Goal: Transaction & Acquisition: Obtain resource

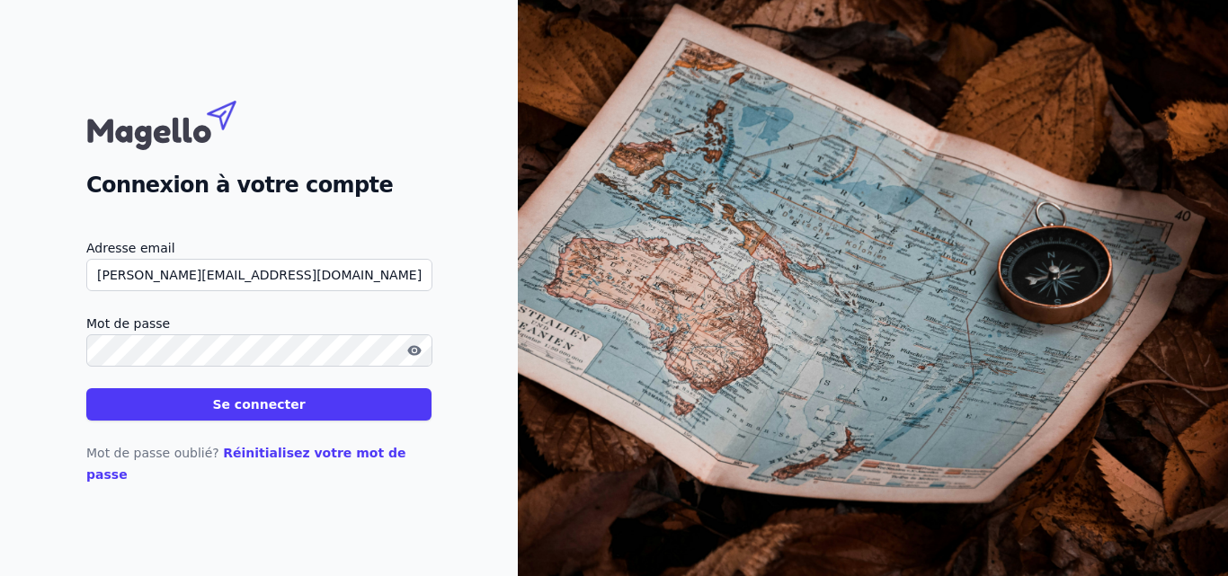
click at [117, 287] on input "A.Kaba@kbp-experts.com" at bounding box center [259, 275] width 346 height 32
type input "A.kaba@kbp-experts.com"
click at [407, 358] on icon "button" at bounding box center [414, 350] width 14 height 14
click at [217, 421] on button "Se connecter" at bounding box center [258, 404] width 345 height 32
click at [234, 418] on button "Se connecter" at bounding box center [258, 404] width 345 height 32
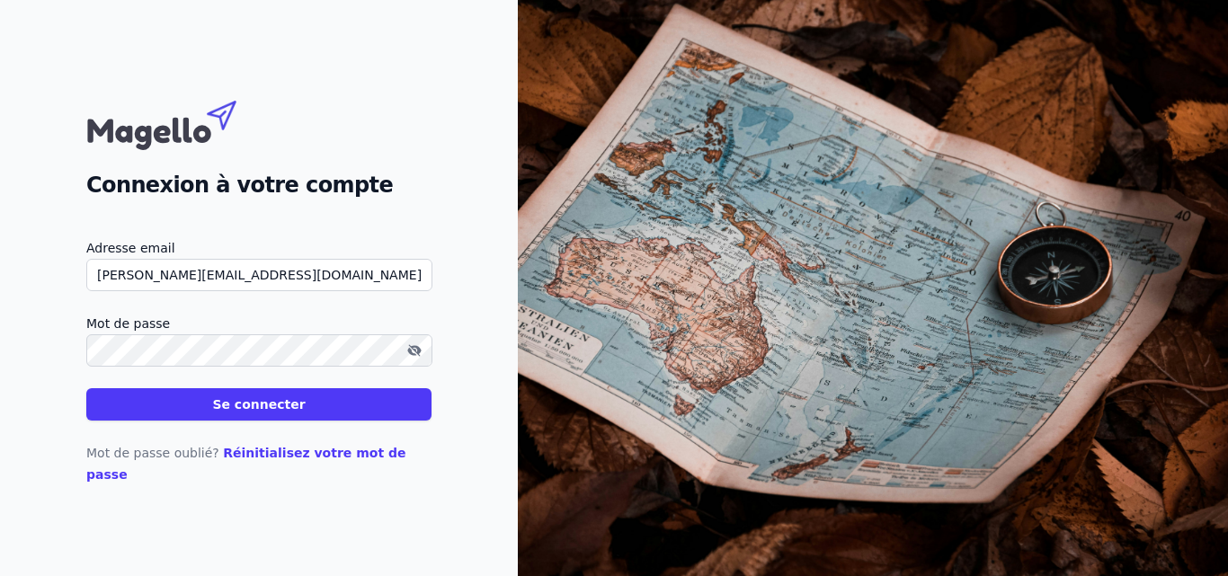
click at [187, 419] on button "Se connecter" at bounding box center [258, 404] width 345 height 32
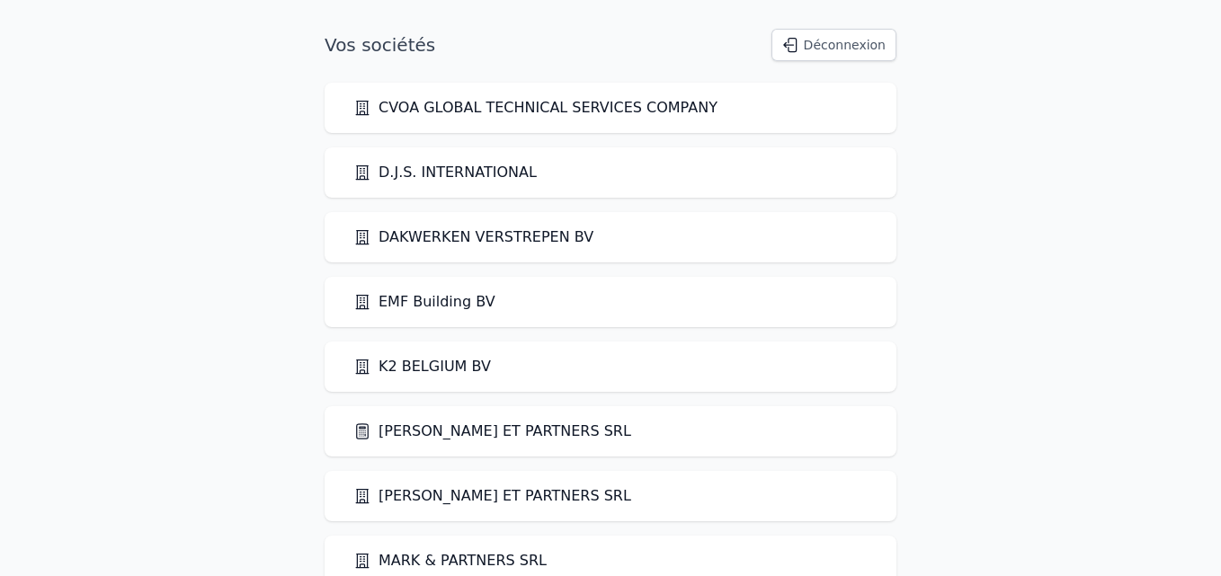
click at [418, 440] on link "[PERSON_NAME] ET PARTNERS SRL" at bounding box center [492, 432] width 278 height 22
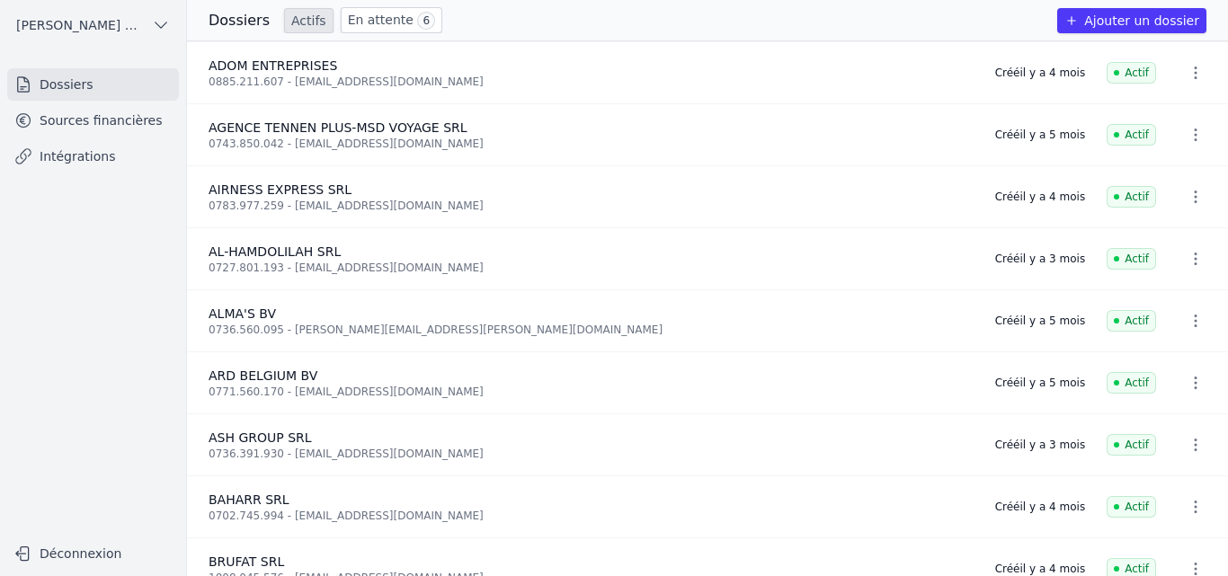
click at [1193, 76] on icon "button" at bounding box center [1196, 73] width 18 height 18
click at [854, 78] on div at bounding box center [614, 288] width 1228 height 576
click at [246, 70] on span "ADOM ENTREPRISES" at bounding box center [273, 65] width 129 height 14
click at [76, 117] on link "Sources financières" at bounding box center [93, 120] width 172 height 32
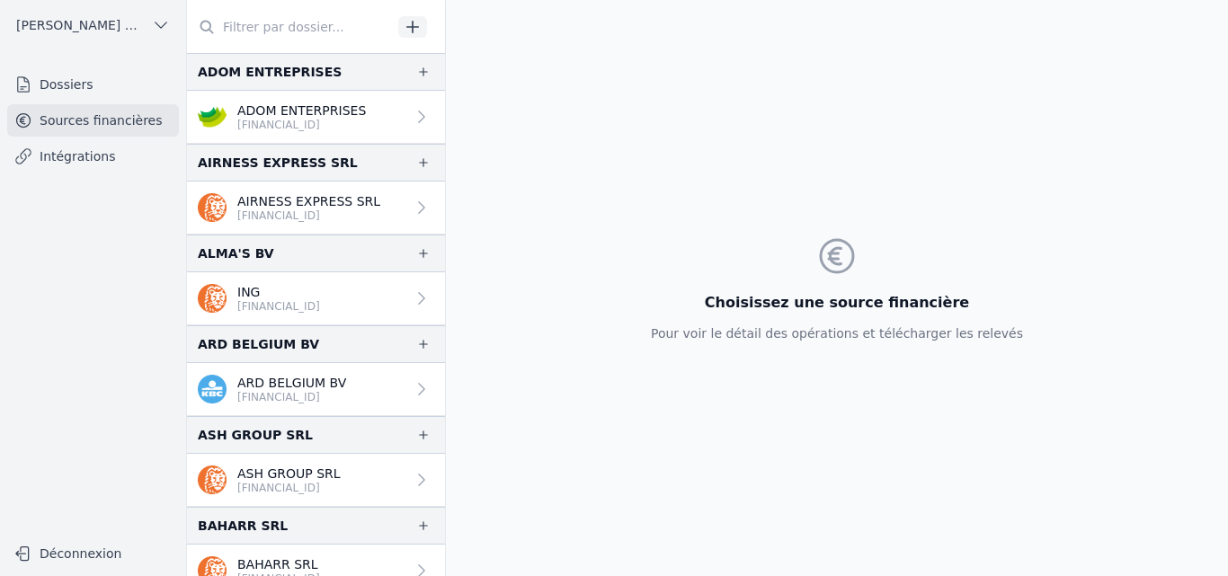
click at [256, 114] on p "ADOM ENTERPRISES" at bounding box center [301, 111] width 129 height 18
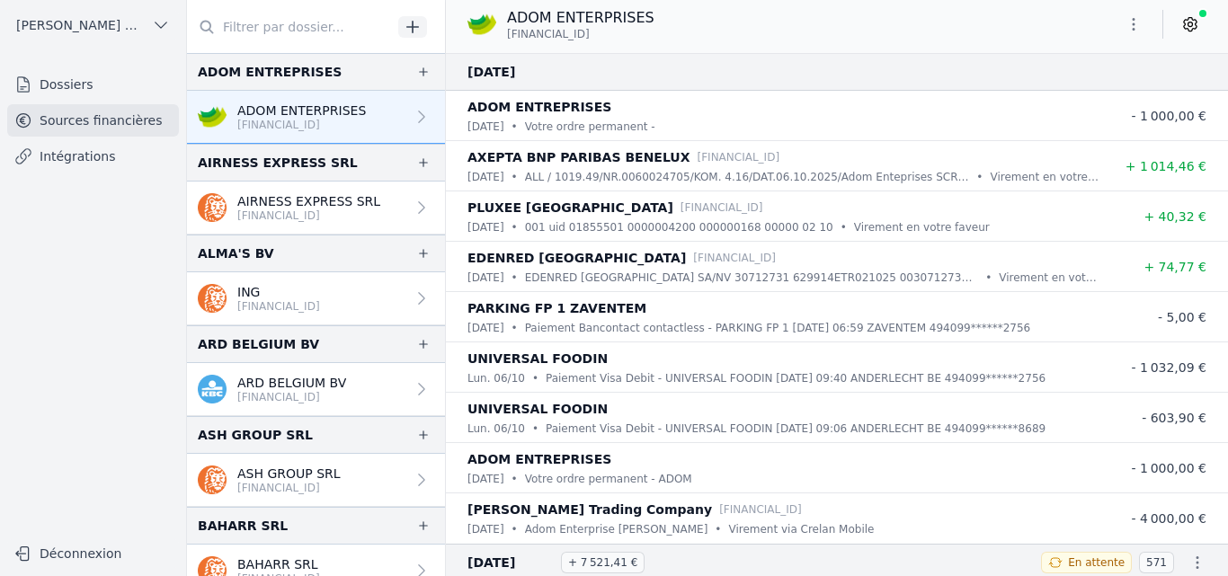
click at [1127, 23] on icon "button" at bounding box center [1134, 24] width 18 height 18
click at [1038, 92] on icon "button" at bounding box center [1043, 95] width 14 height 14
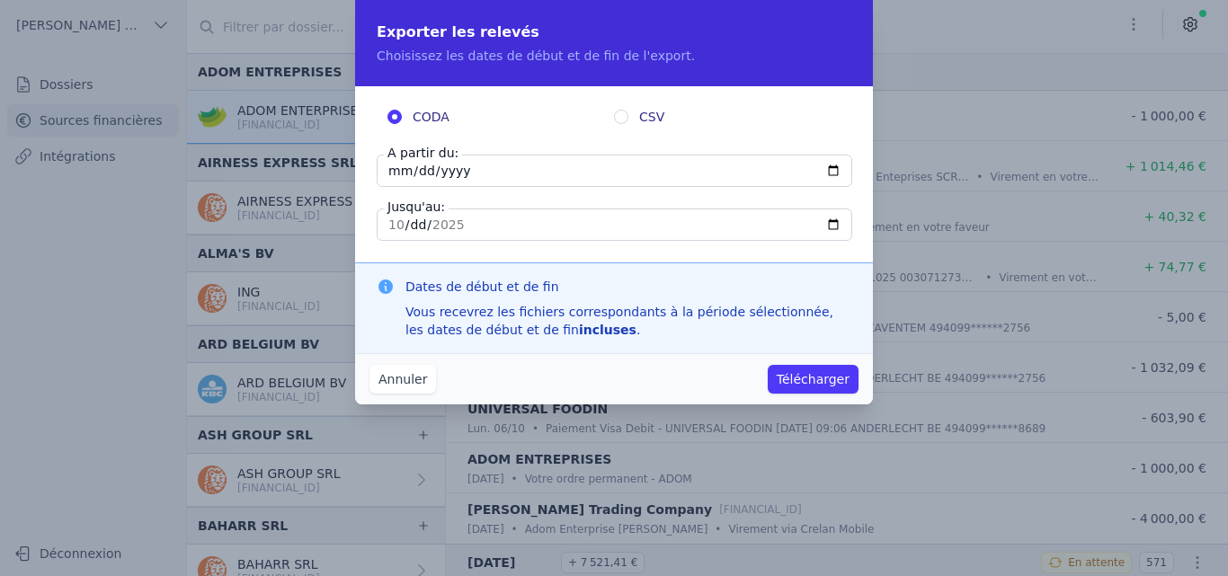
click at [396, 165] on input "[DATE]" at bounding box center [615, 171] width 476 height 32
type input "[DATE]"
click at [800, 378] on button "Télécharger" at bounding box center [813, 379] width 91 height 29
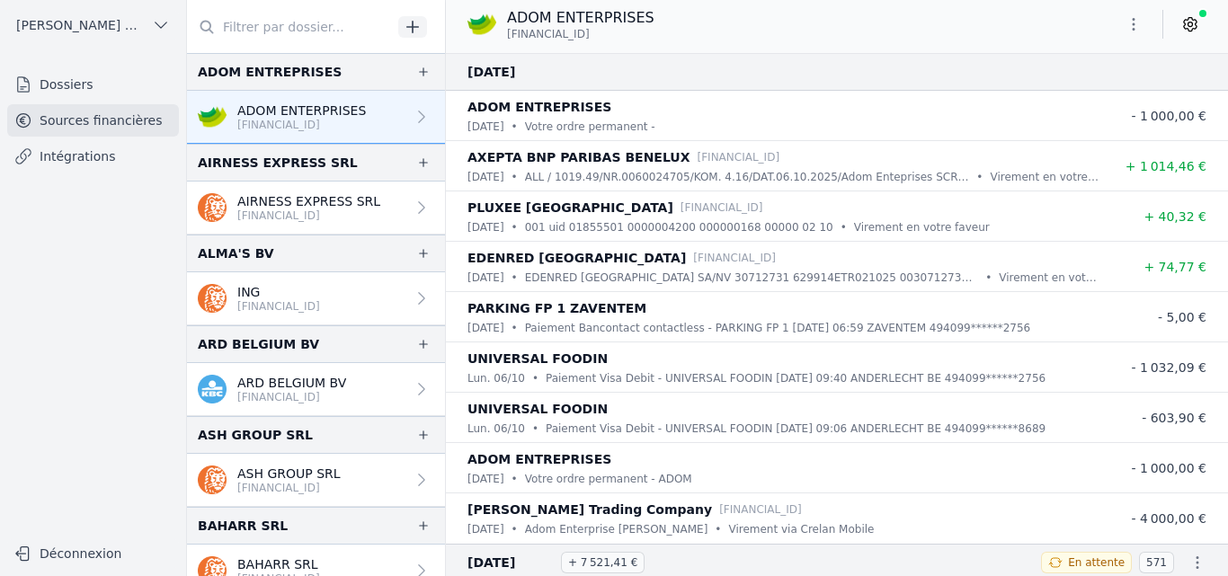
click at [1129, 21] on icon "button" at bounding box center [1134, 24] width 18 height 18
click at [1067, 93] on button "Exporter" at bounding box center [1090, 95] width 129 height 33
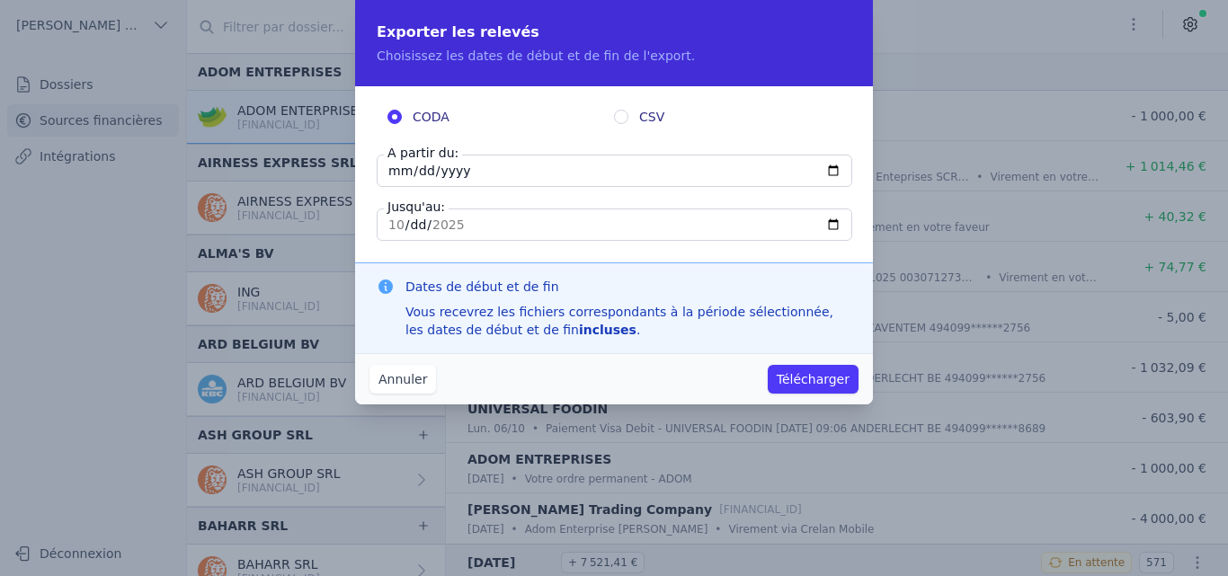
click at [394, 169] on input "[DATE]" at bounding box center [615, 171] width 476 height 32
type input "[DATE]"
click at [623, 114] on input "CSV" at bounding box center [621, 117] width 14 height 14
radio input "true"
click at [392, 117] on input "CODA" at bounding box center [394, 117] width 14 height 14
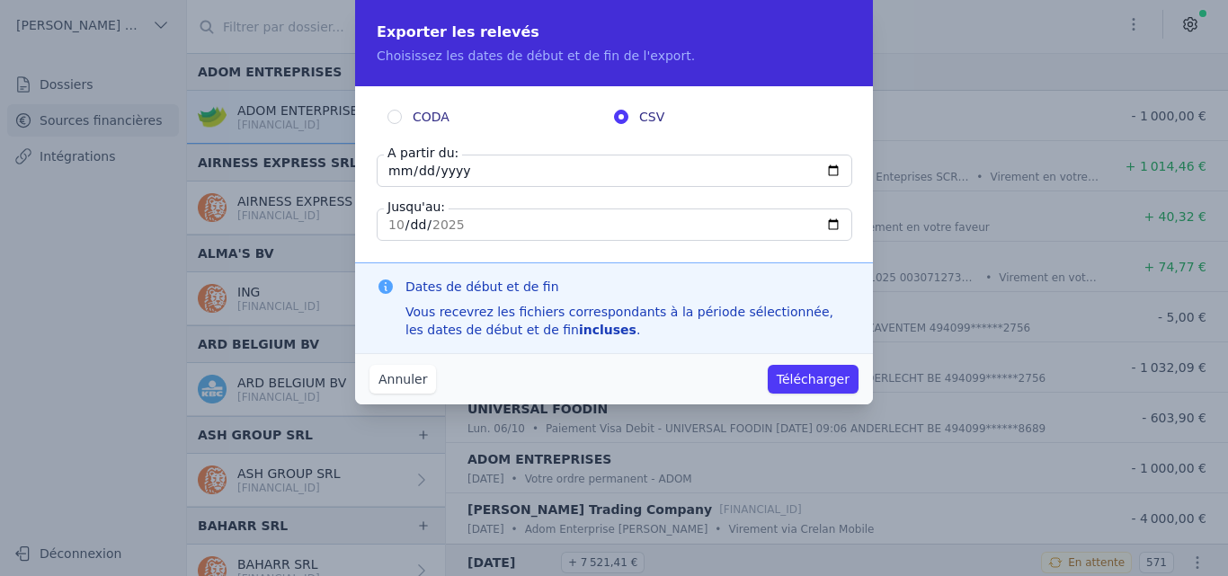
radio input "true"
radio input "false"
click at [805, 377] on button "Télécharger" at bounding box center [813, 379] width 91 height 29
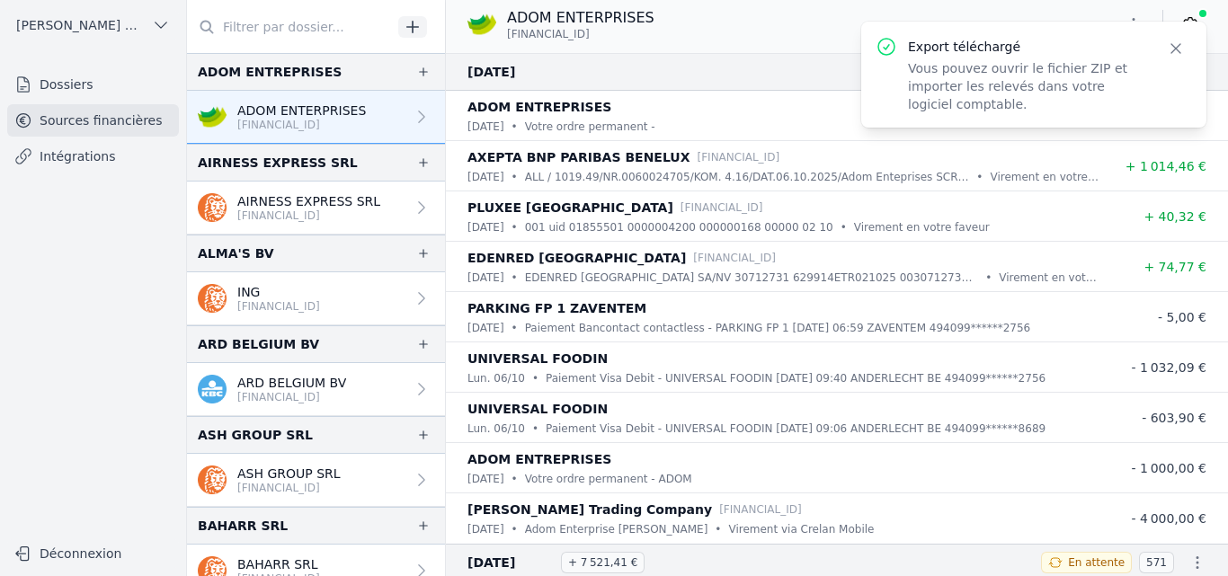
click at [1024, 108] on p "Vous pouvez ouvrir le fichier ZIP et importer les relevés dans votre logiciel c…" at bounding box center [1026, 86] width 237 height 54
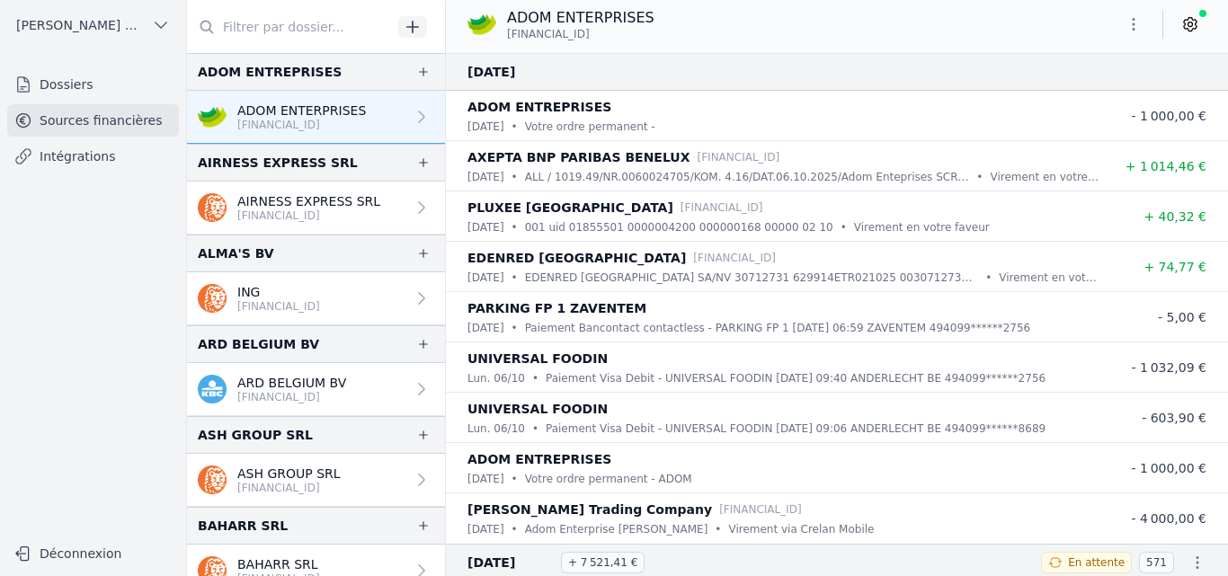
click at [1194, 22] on icon at bounding box center [1190, 24] width 18 height 18
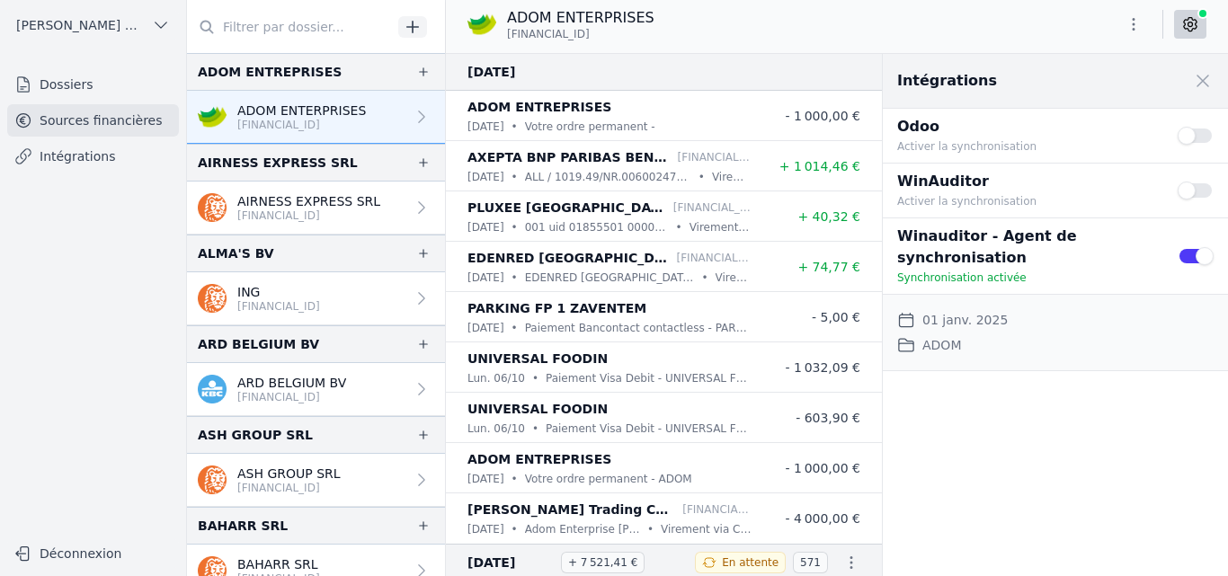
drag, startPoint x: 1180, startPoint y: 192, endPoint x: 1211, endPoint y: 195, distance: 30.7
click at [1211, 195] on button "Use setting" at bounding box center [1196, 191] width 36 height 18
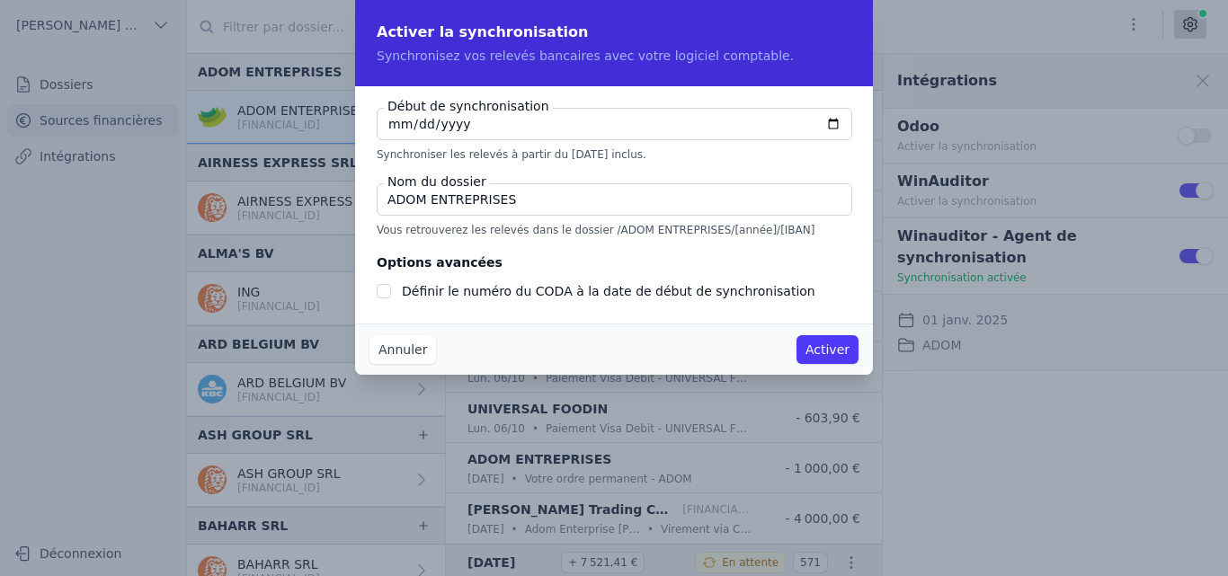
click at [397, 353] on button "Annuler" at bounding box center [402, 349] width 67 height 29
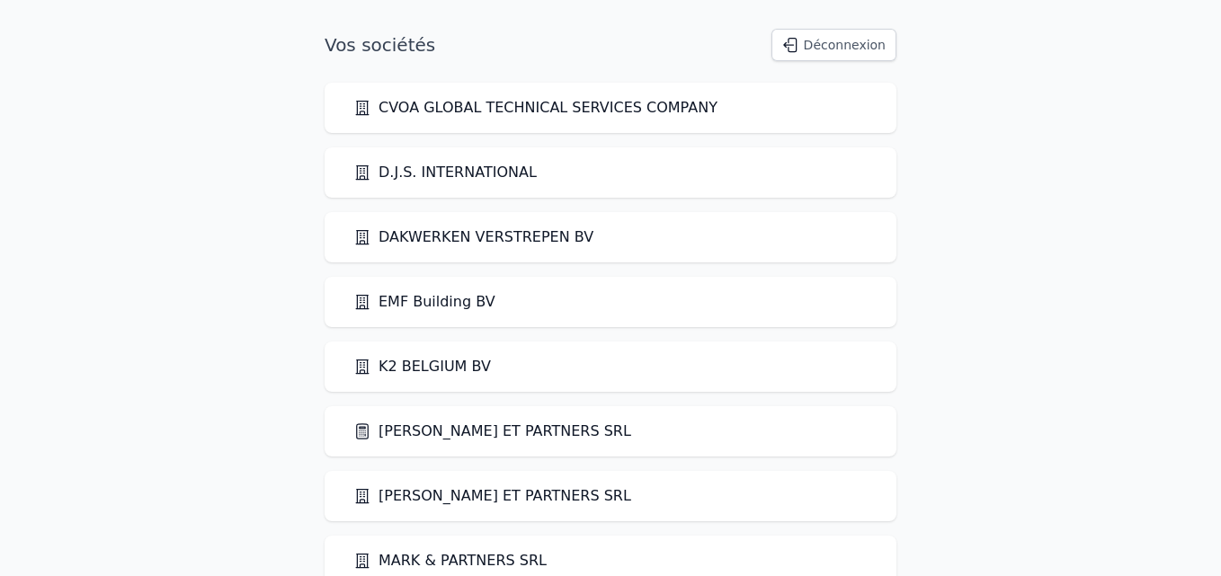
click at [414, 435] on link "[PERSON_NAME] ET PARTNERS SRL" at bounding box center [492, 432] width 278 height 22
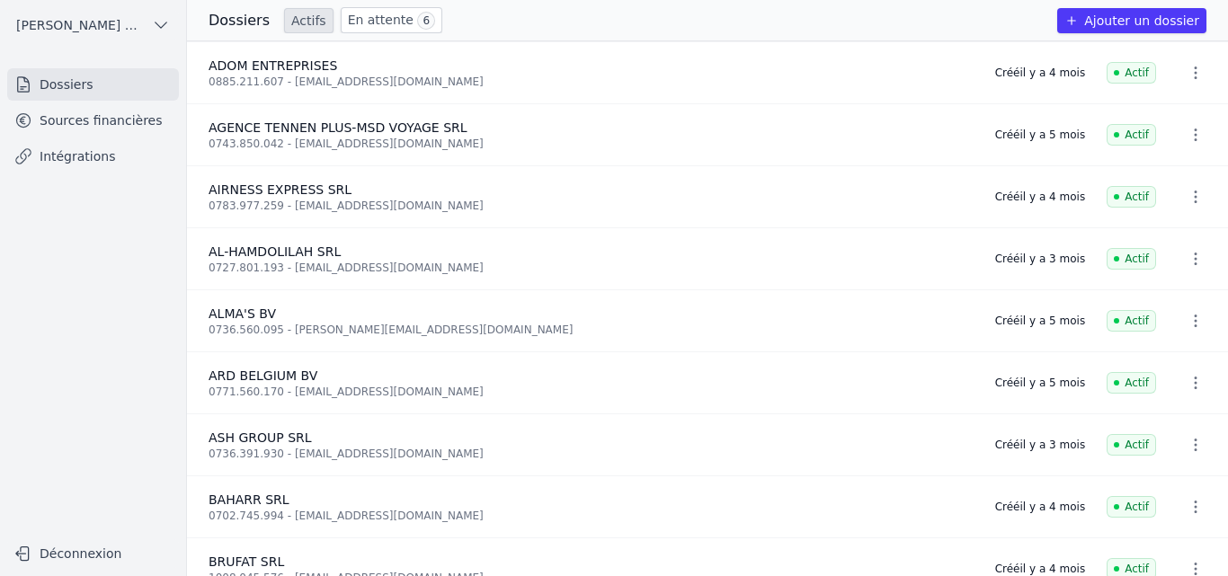
click at [101, 119] on link "Sources financières" at bounding box center [93, 120] width 172 height 32
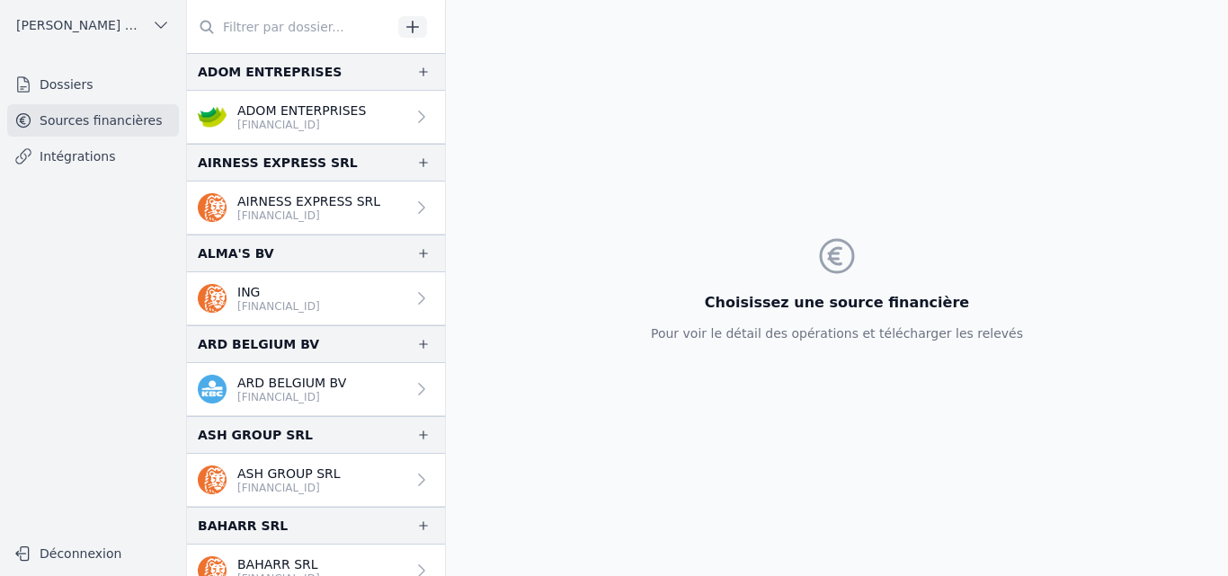
click at [278, 387] on p "ARD BELGIUM BV" at bounding box center [291, 383] width 109 height 18
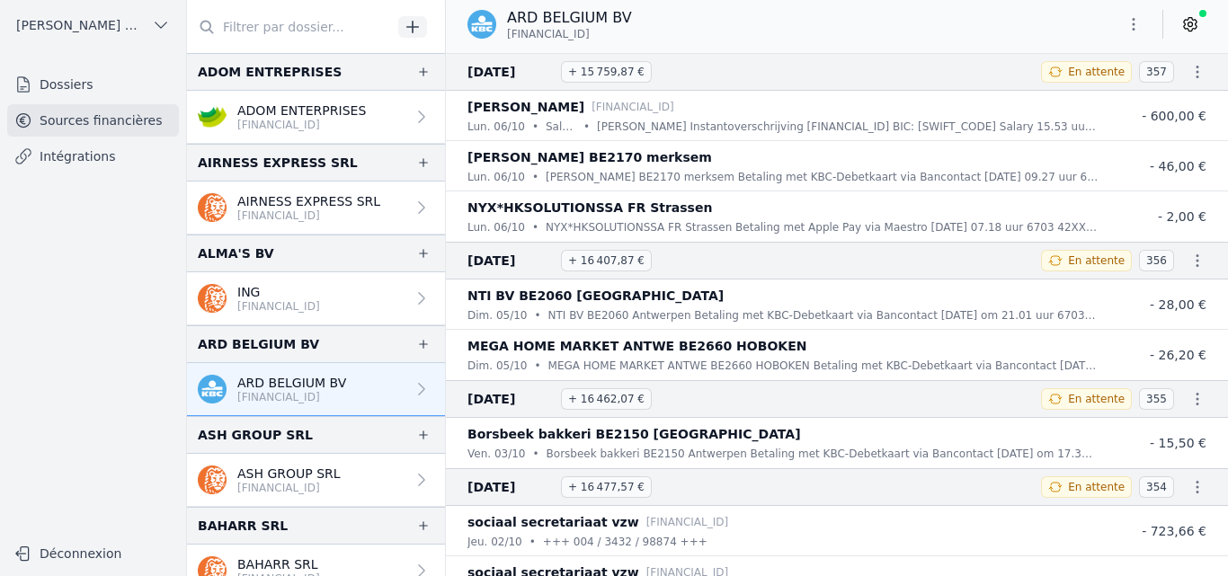
click at [1128, 23] on icon "button" at bounding box center [1134, 24] width 18 height 18
click at [1084, 95] on button "Exporter" at bounding box center [1090, 95] width 129 height 33
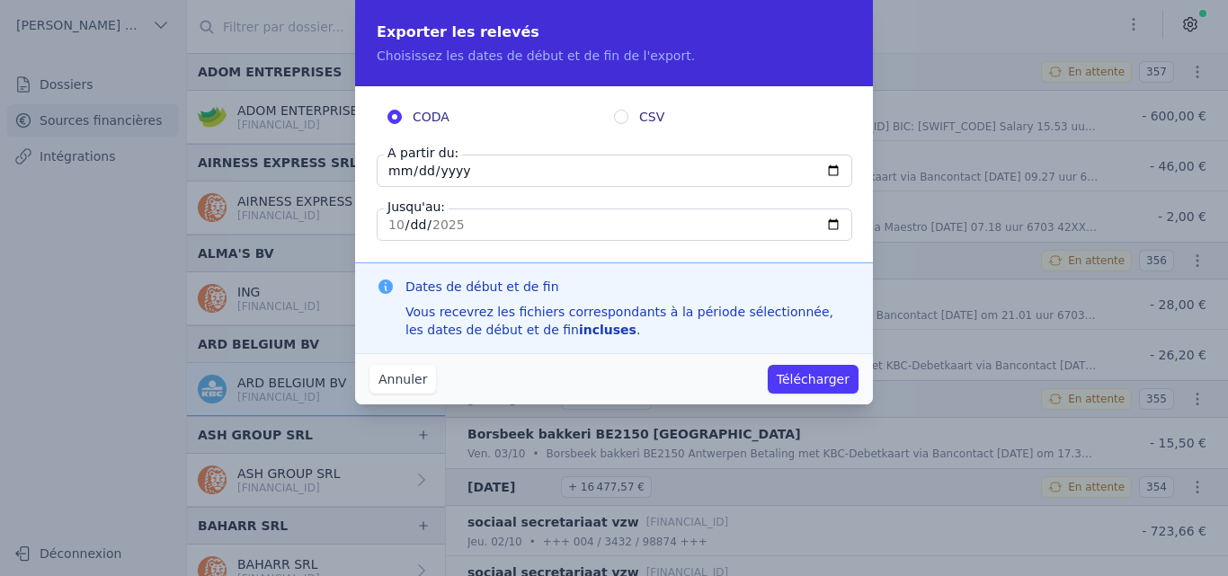
click at [390, 165] on input "[DATE]" at bounding box center [615, 171] width 476 height 32
type input "[DATE]"
click at [796, 376] on button "Télécharger" at bounding box center [813, 379] width 91 height 29
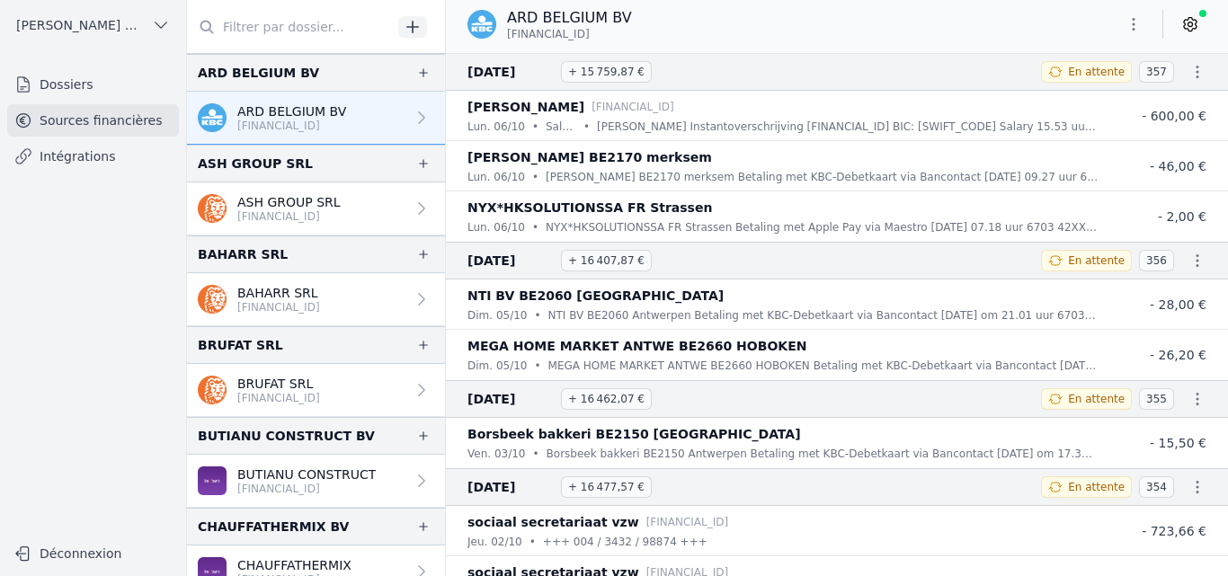
scroll to position [270, 0]
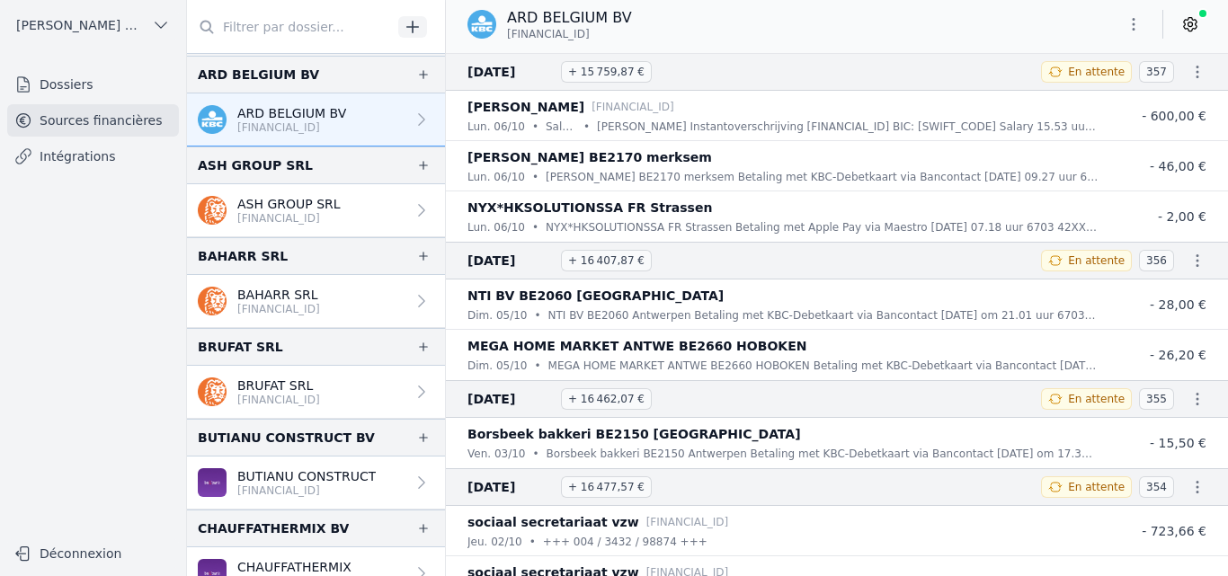
click at [281, 307] on p "[FINANCIAL_ID]" at bounding box center [278, 309] width 83 height 14
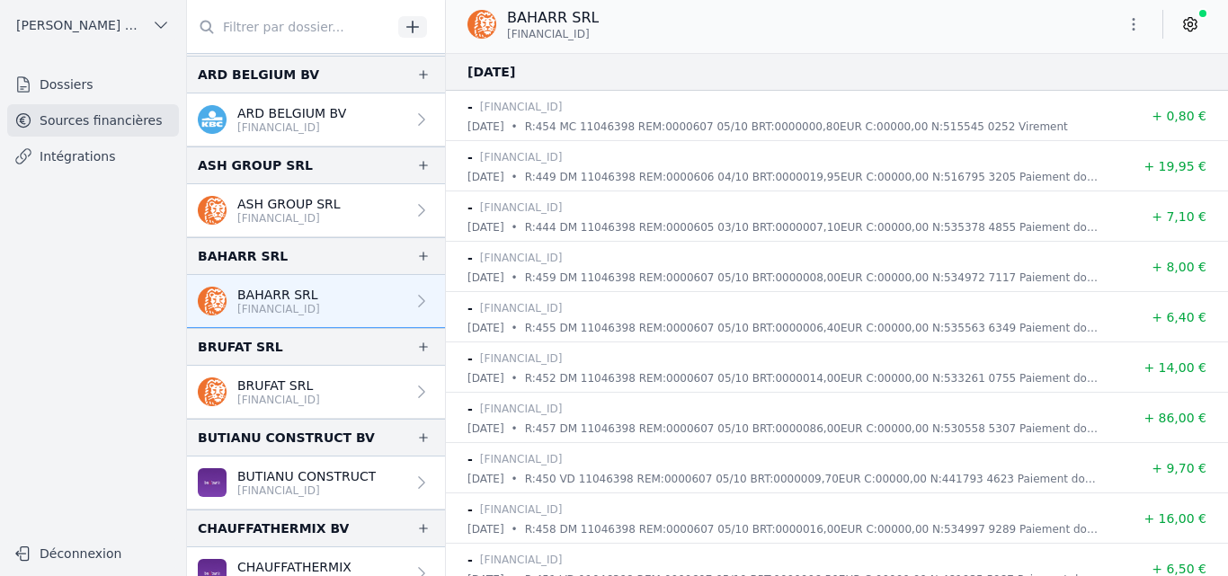
click at [1139, 28] on icon "button" at bounding box center [1134, 24] width 18 height 18
click at [1066, 94] on button "Exporter" at bounding box center [1090, 95] width 129 height 33
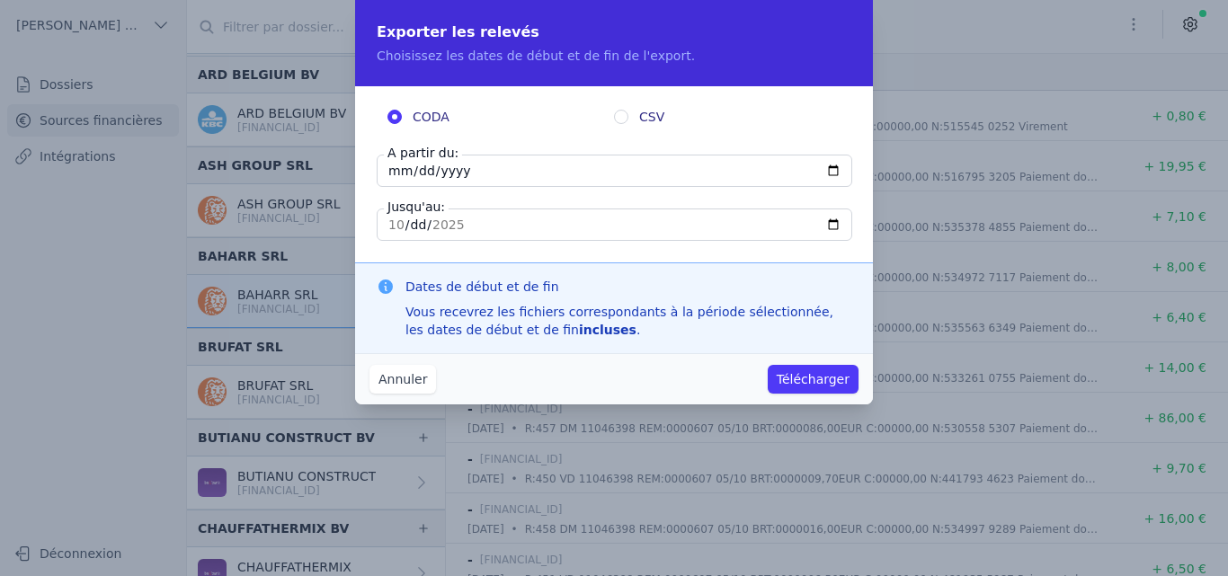
click at [396, 174] on input "[DATE]" at bounding box center [615, 171] width 476 height 32
type input "[DATE]"
click at [796, 376] on button "Télécharger" at bounding box center [813, 379] width 91 height 29
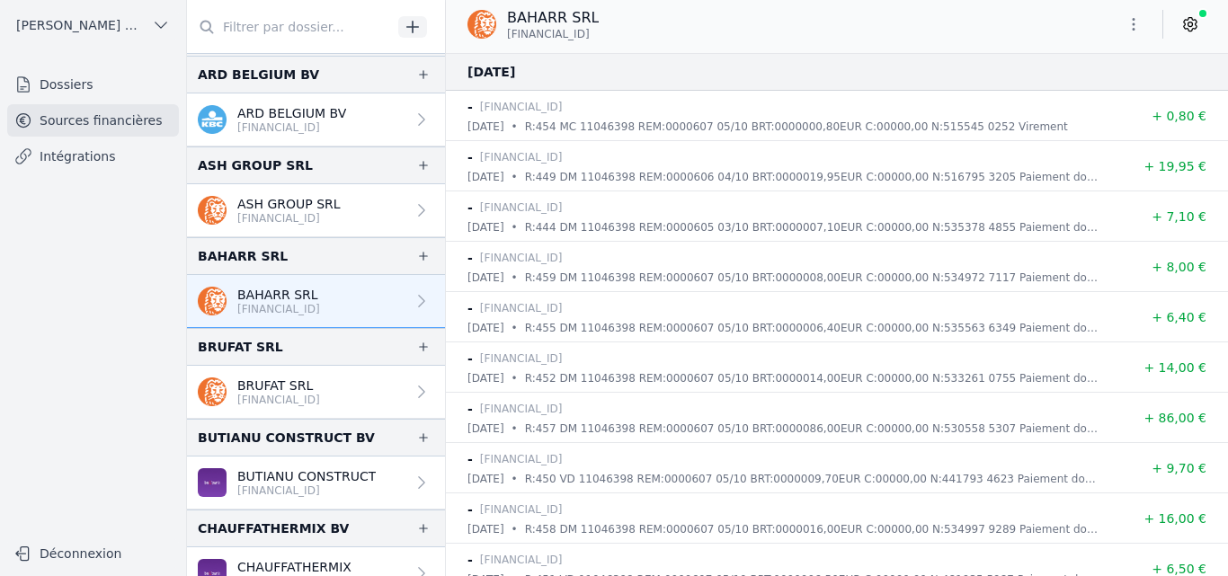
click at [277, 483] on div "BUTIANU CONSTRUCT [FINANCIAL_ID]" at bounding box center [306, 482] width 138 height 31
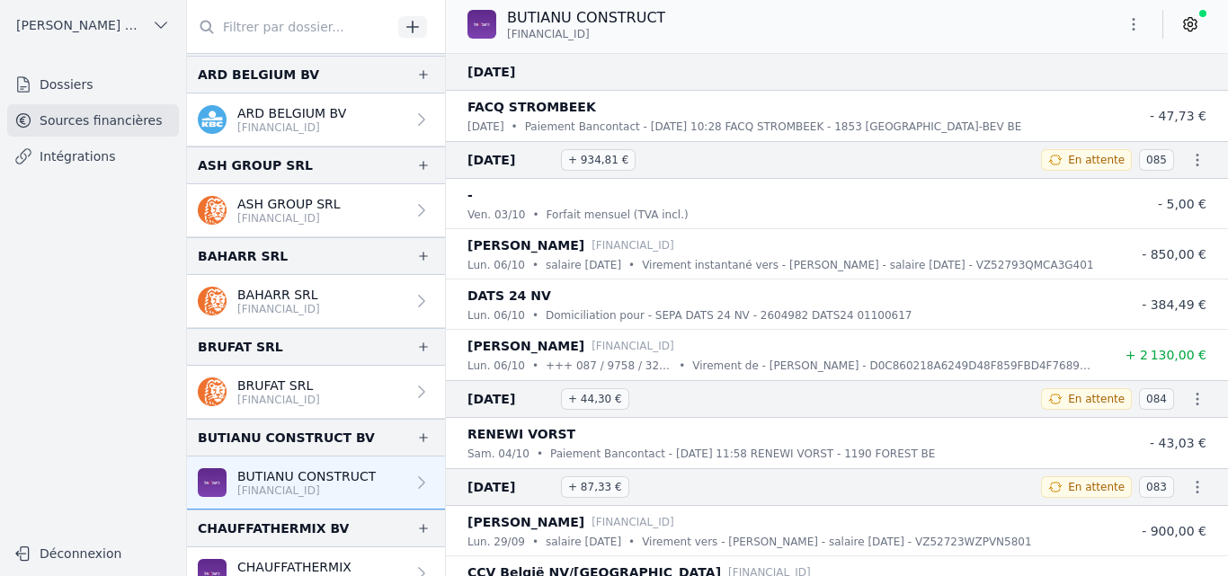
click at [1128, 24] on icon "button" at bounding box center [1134, 24] width 18 height 18
click at [1061, 93] on button "Exporter" at bounding box center [1090, 95] width 129 height 33
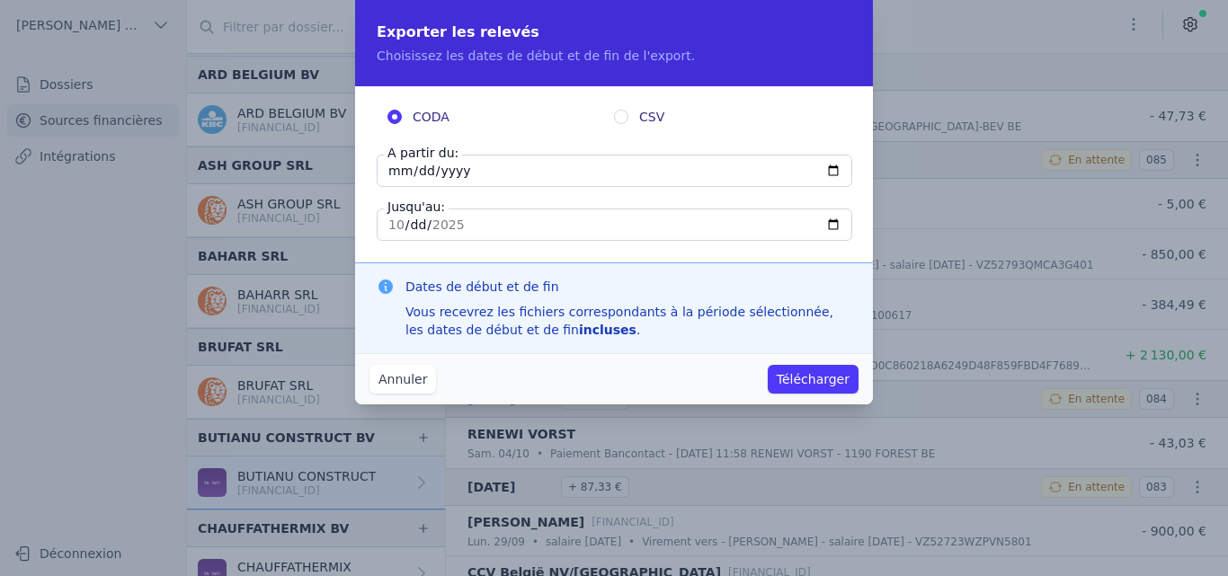
click at [390, 167] on input "[DATE]" at bounding box center [615, 171] width 476 height 32
type input "[DATE]"
click at [819, 378] on button "Télécharger" at bounding box center [813, 379] width 91 height 29
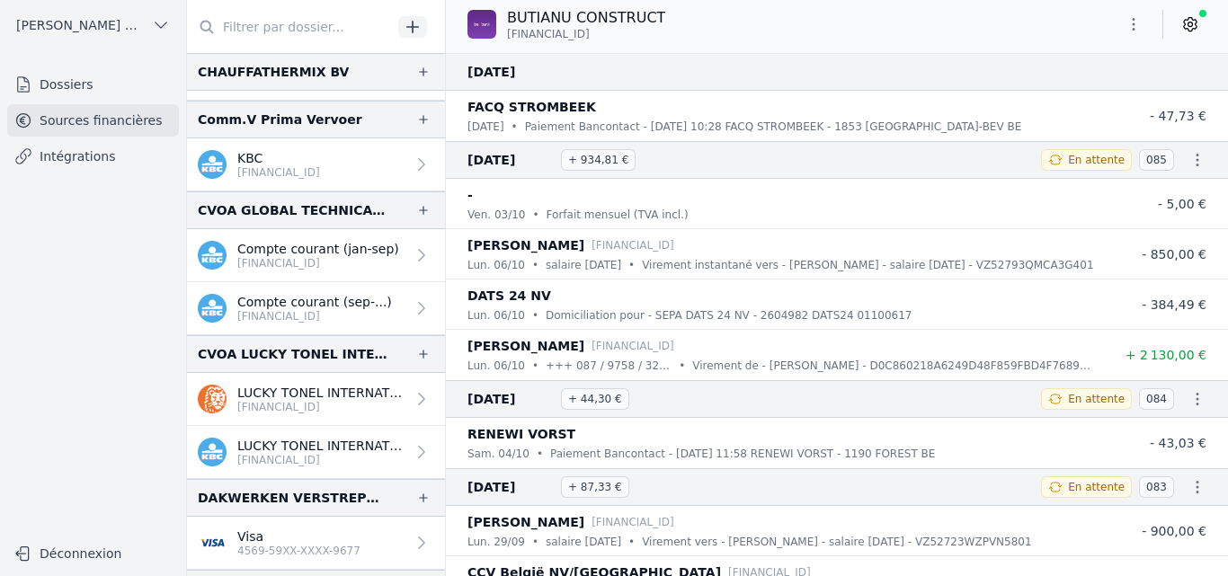
scroll to position [809, 0]
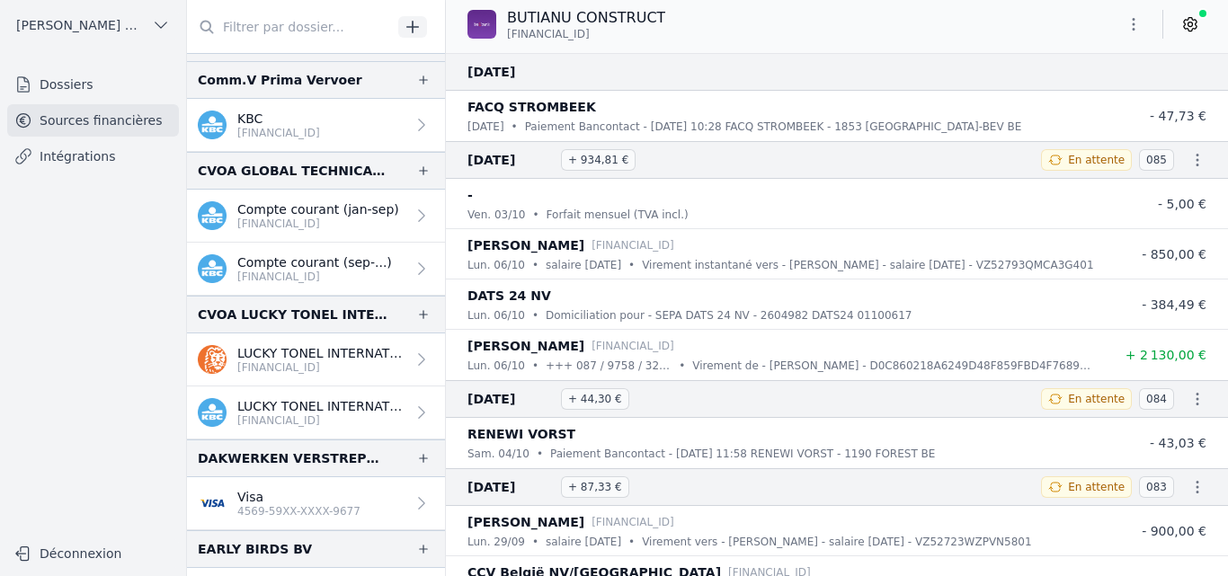
click at [315, 364] on p "[FINANCIAL_ID]" at bounding box center [321, 367] width 168 height 14
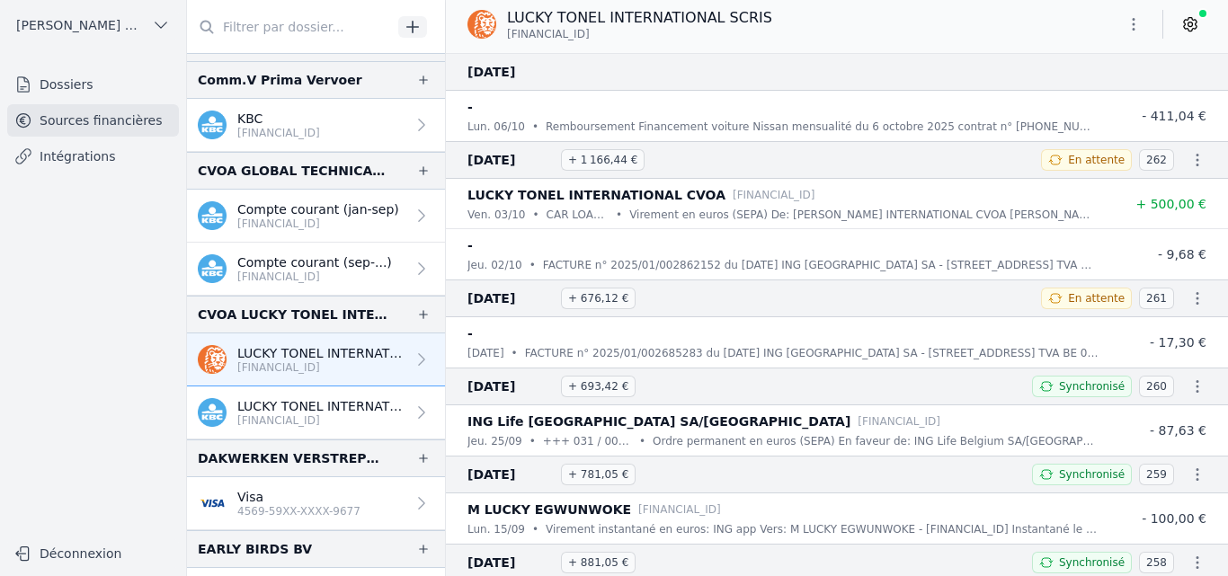
click at [298, 414] on p "[FINANCIAL_ID]" at bounding box center [321, 421] width 168 height 14
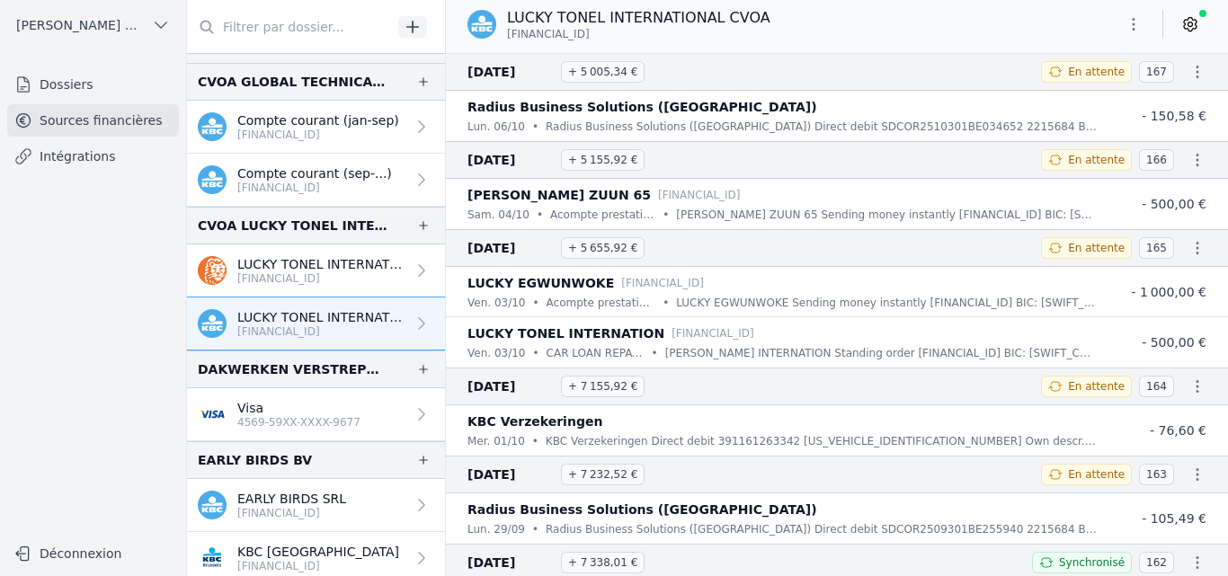
scroll to position [899, 0]
click at [1143, 22] on button "button" at bounding box center [1134, 24] width 36 height 29
click at [1073, 94] on button "Exporter" at bounding box center [1090, 95] width 129 height 33
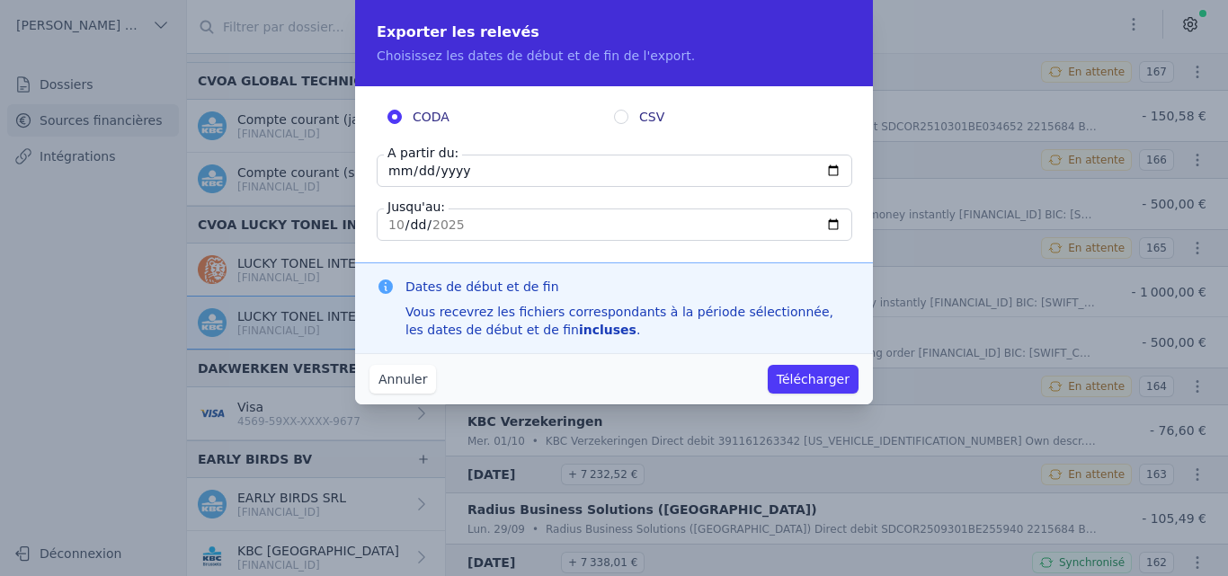
click at [398, 164] on input "[DATE]" at bounding box center [615, 171] width 476 height 32
type input "[DATE]"
click at [813, 378] on button "Télécharger" at bounding box center [813, 379] width 91 height 29
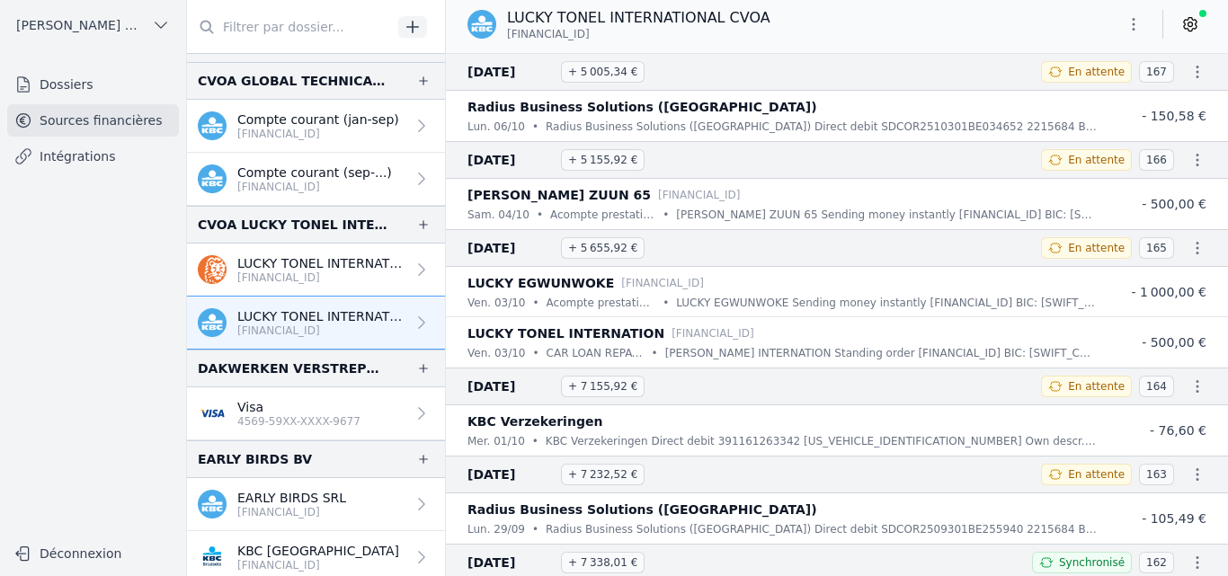
click at [331, 257] on p "LUCKY TONEL INTERNATIONAL SCRIS" at bounding box center [321, 263] width 168 height 18
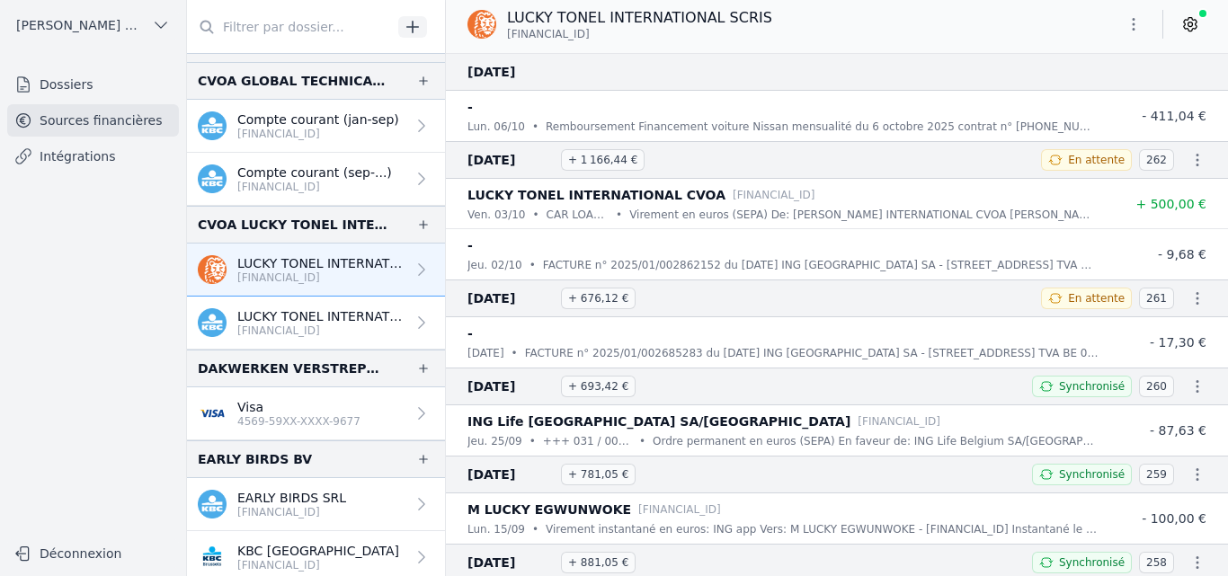
click at [1137, 22] on icon "button" at bounding box center [1134, 24] width 18 height 18
click at [1058, 95] on button "Exporter" at bounding box center [1090, 95] width 129 height 33
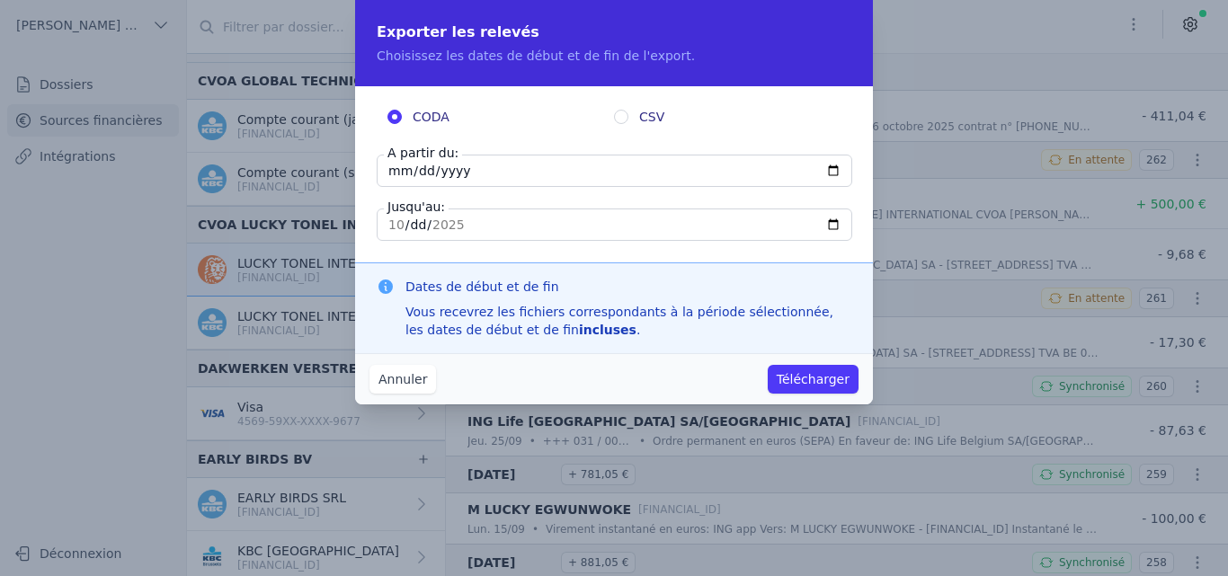
click at [391, 169] on input "[DATE]" at bounding box center [615, 171] width 476 height 32
type input "[DATE]"
click at [804, 381] on button "Télécharger" at bounding box center [813, 379] width 91 height 29
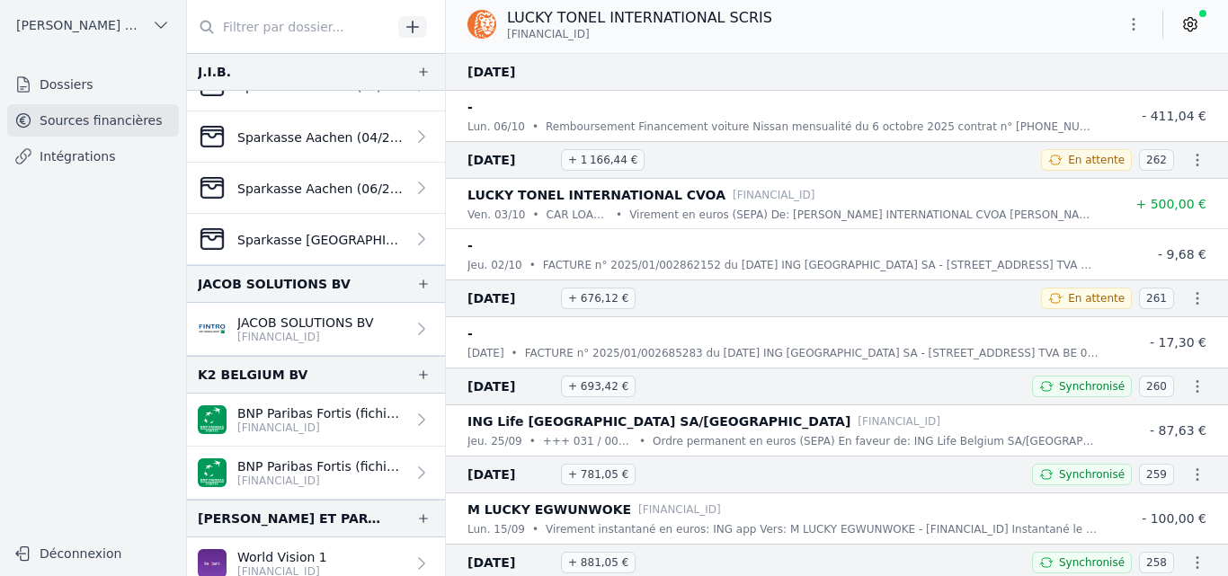
scroll to position [1618, 0]
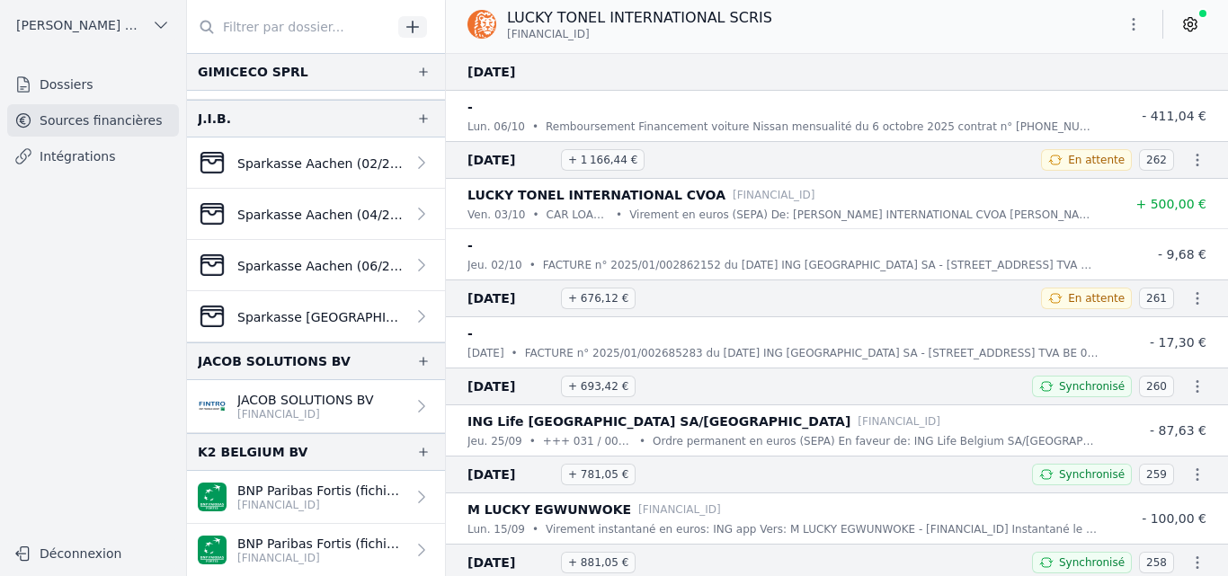
click at [256, 408] on p "[FINANCIAL_ID]" at bounding box center [305, 414] width 137 height 14
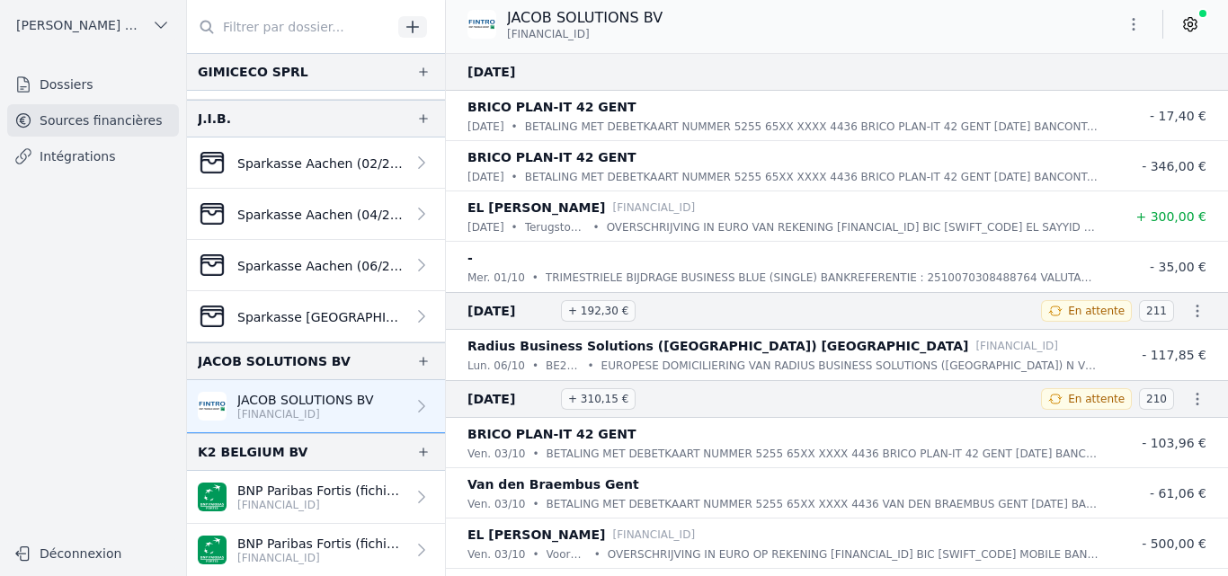
click at [1133, 30] on icon "button" at bounding box center [1134, 24] width 3 height 13
click at [1081, 95] on button "Exporter" at bounding box center [1090, 95] width 129 height 33
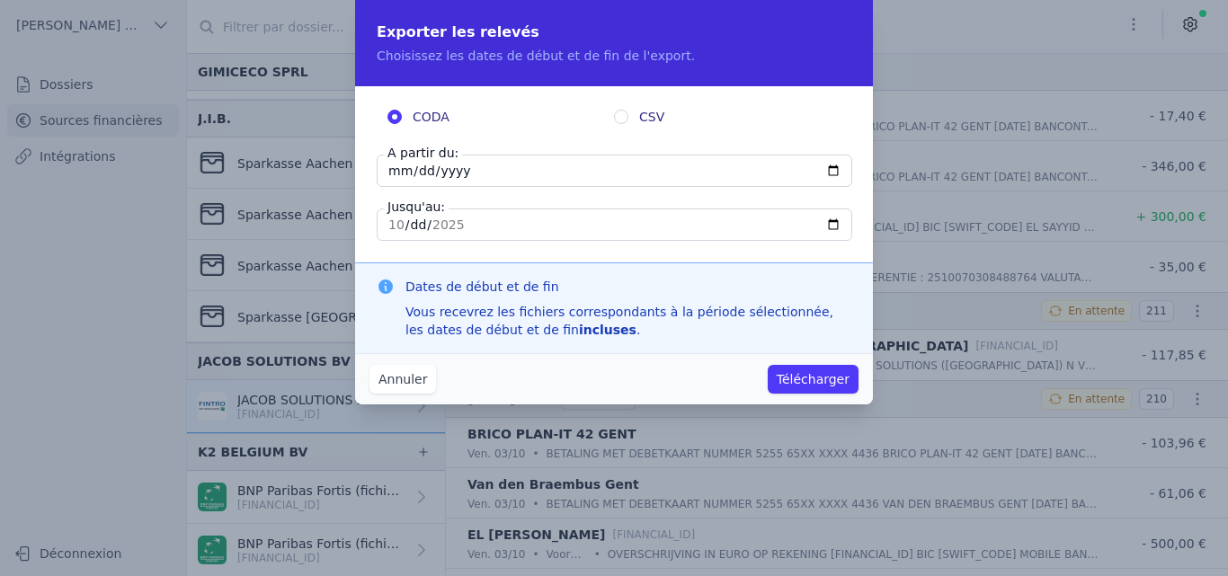
click at [392, 166] on input "[DATE]" at bounding box center [615, 171] width 476 height 32
type input "[DATE]"
click at [808, 387] on button "Télécharger" at bounding box center [813, 379] width 91 height 29
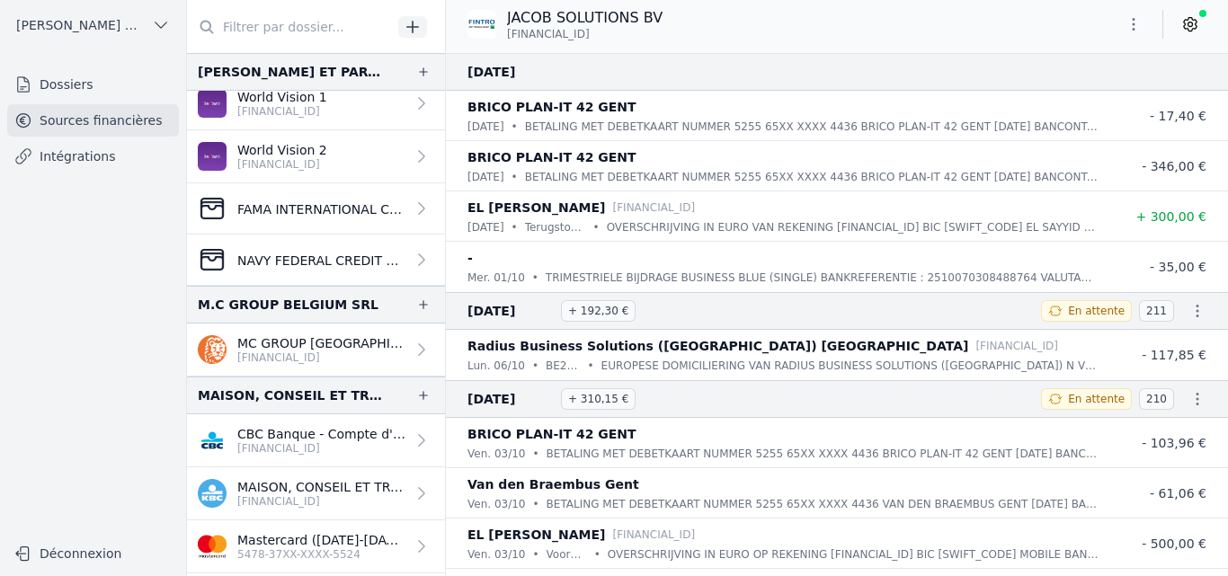
scroll to position [2157, 0]
click at [297, 348] on p "MC GROUP [GEOGRAPHIC_DATA] SRL" at bounding box center [321, 342] width 168 height 18
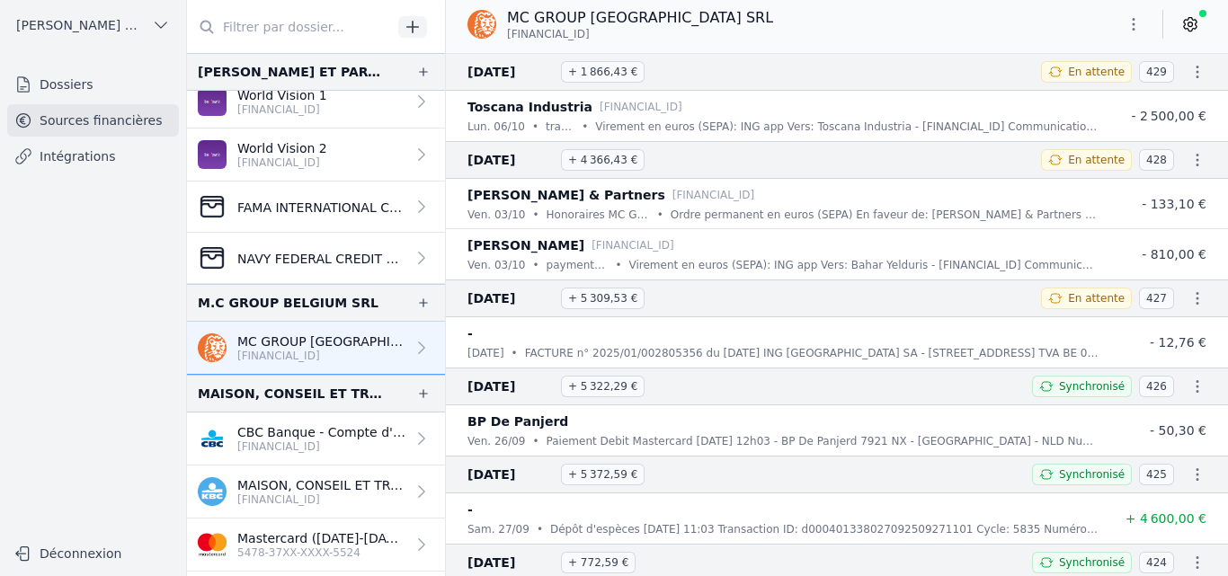
click at [1128, 21] on icon "button" at bounding box center [1134, 24] width 18 height 18
click at [1051, 93] on button "Exporter" at bounding box center [1090, 95] width 129 height 33
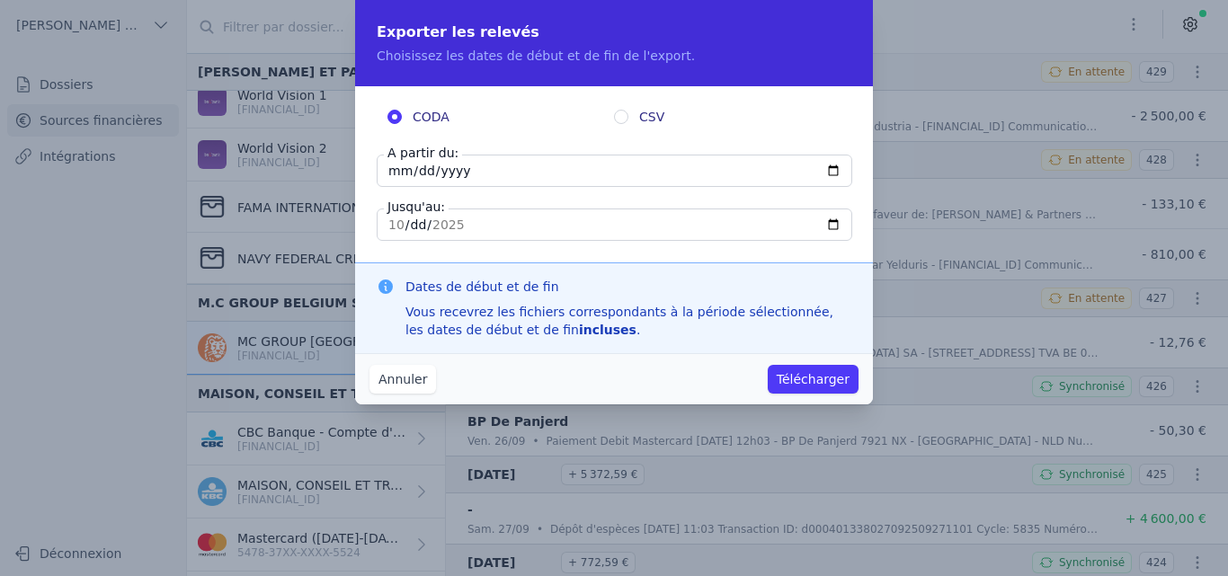
click at [394, 167] on input "[DATE]" at bounding box center [615, 171] width 476 height 32
type input "[DATE]"
click at [805, 374] on button "Télécharger" at bounding box center [813, 379] width 91 height 29
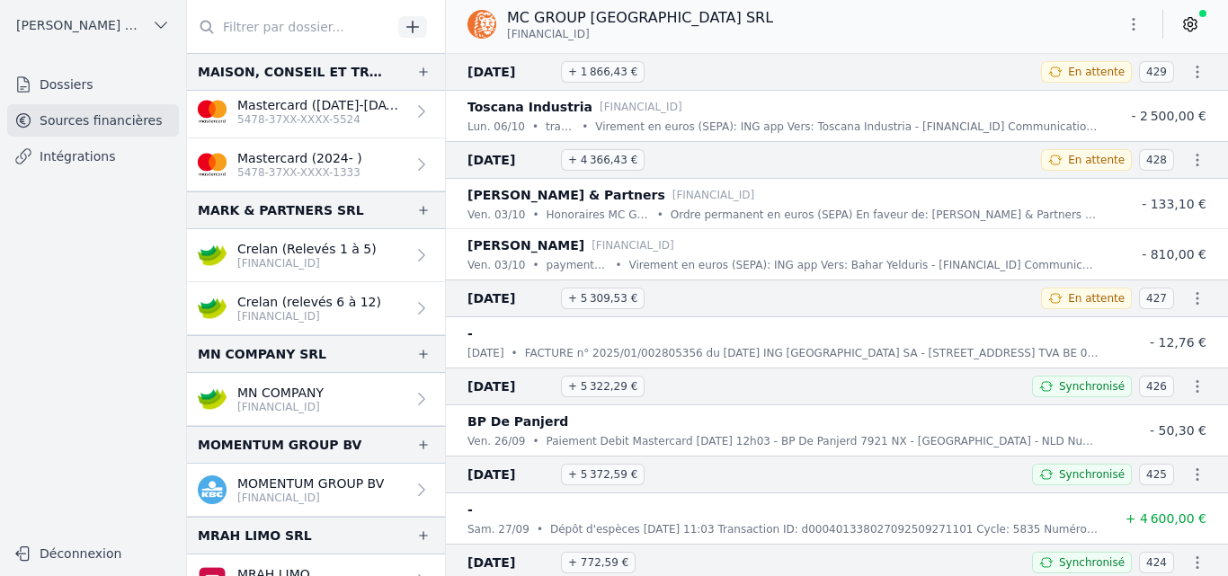
scroll to position [2607, 0]
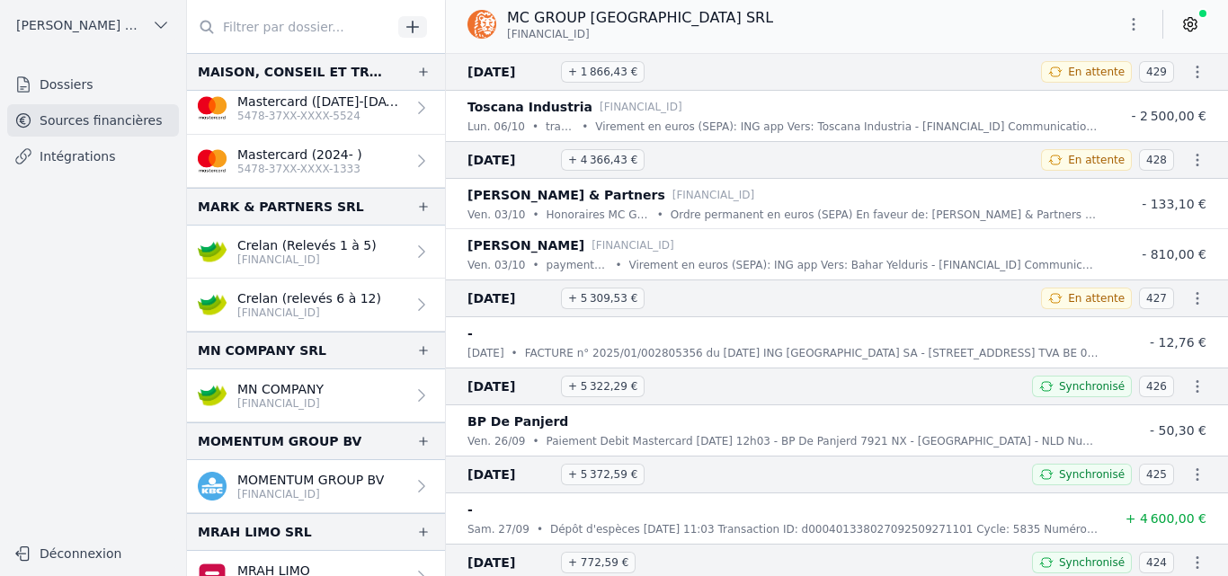
click at [296, 484] on p "MOMENTUM GROUP BV" at bounding box center [310, 480] width 147 height 18
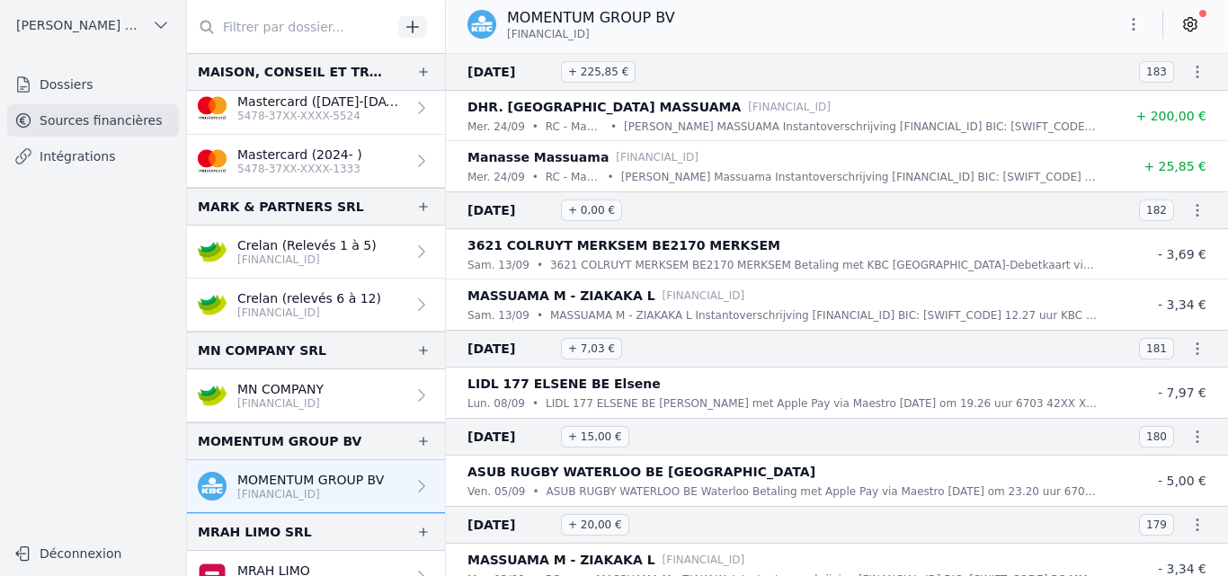
click at [1135, 28] on icon "button" at bounding box center [1134, 24] width 18 height 18
click at [1062, 99] on button "Exporter" at bounding box center [1090, 95] width 129 height 33
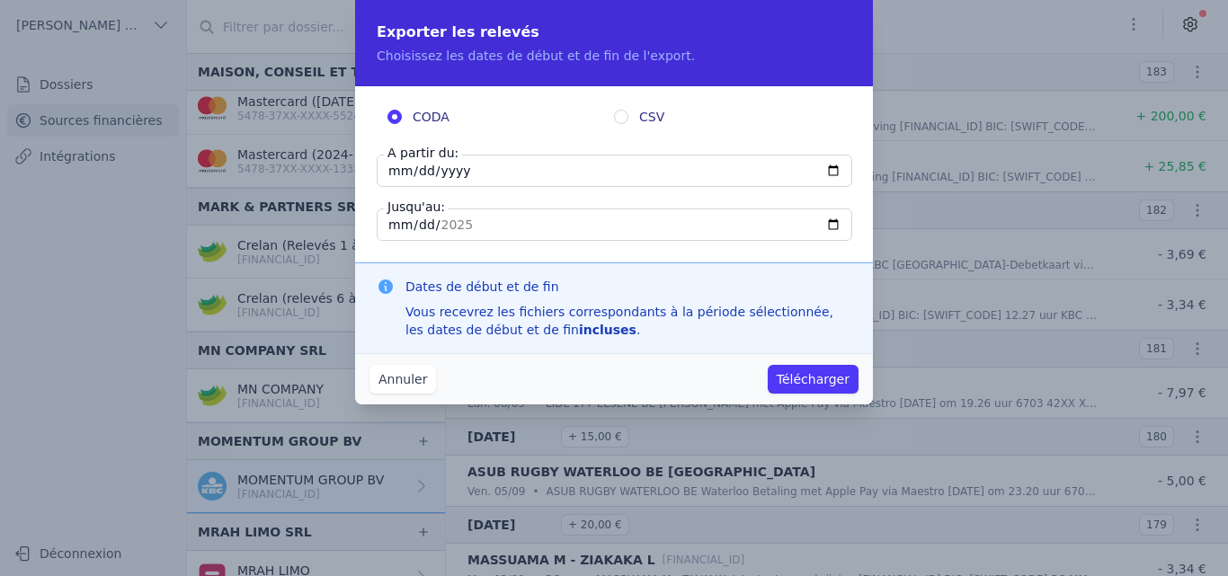
click at [394, 171] on input "[DATE]" at bounding box center [615, 171] width 476 height 32
type input "[DATE]"
click at [807, 382] on button "Télécharger" at bounding box center [813, 379] width 91 height 29
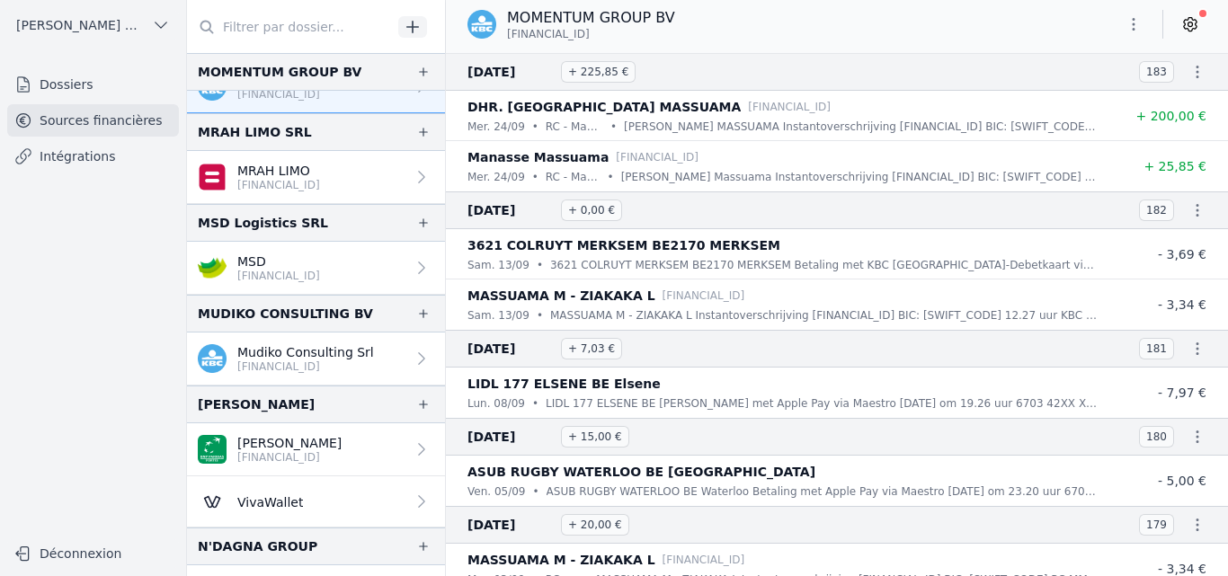
scroll to position [3051, 0]
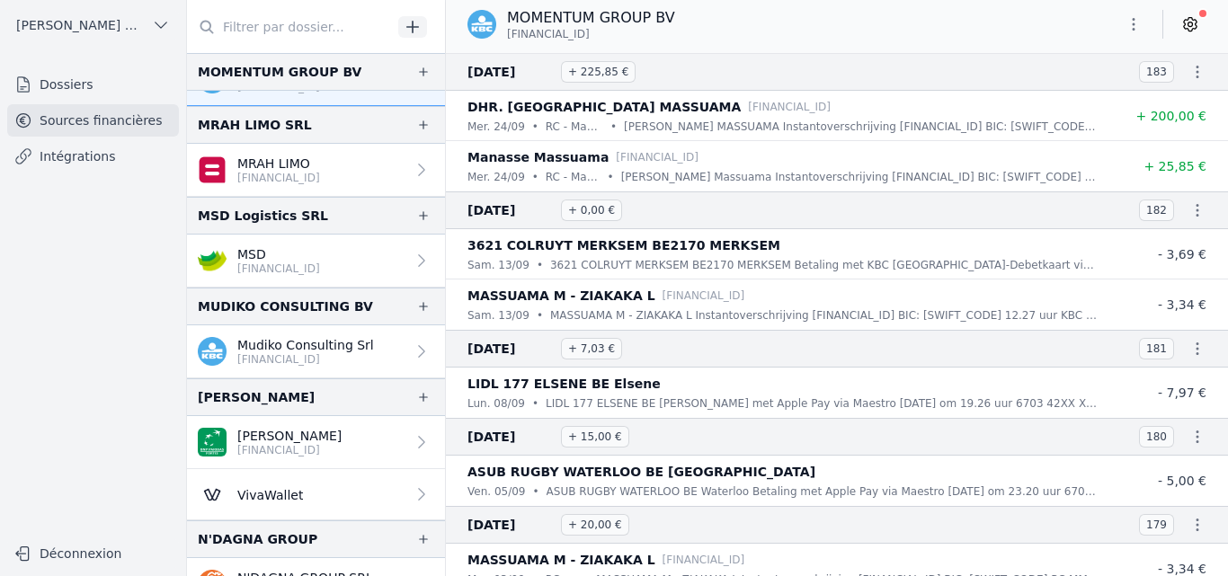
click at [278, 270] on p "[FINANCIAL_ID]" at bounding box center [278, 269] width 83 height 14
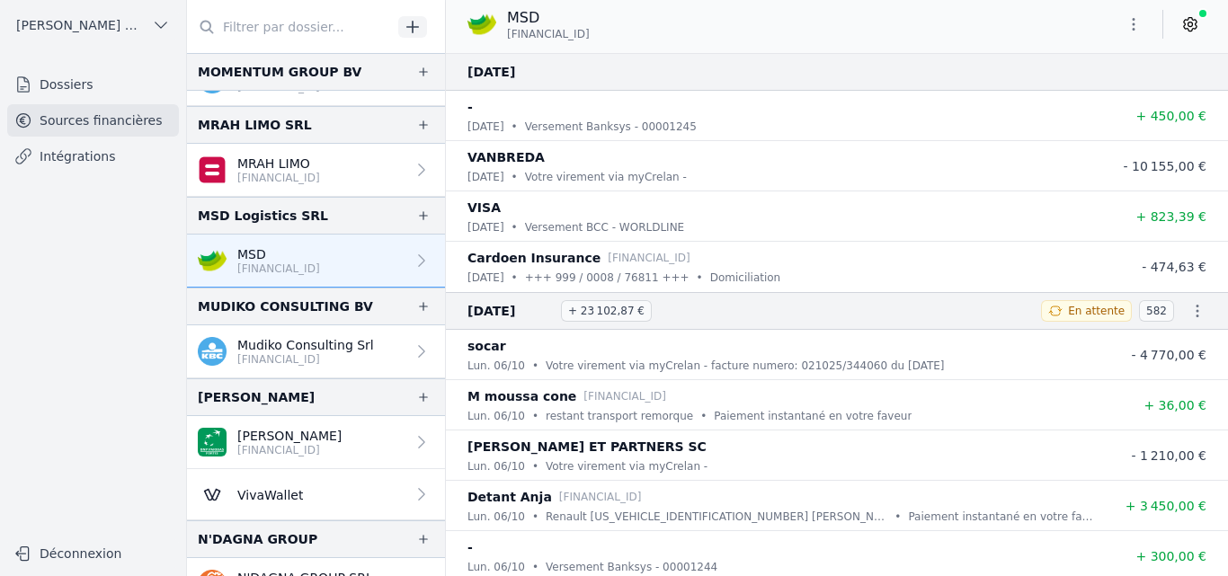
click at [1138, 29] on icon "button" at bounding box center [1134, 24] width 18 height 18
click at [1120, 87] on button "Exporter" at bounding box center [1090, 95] width 129 height 33
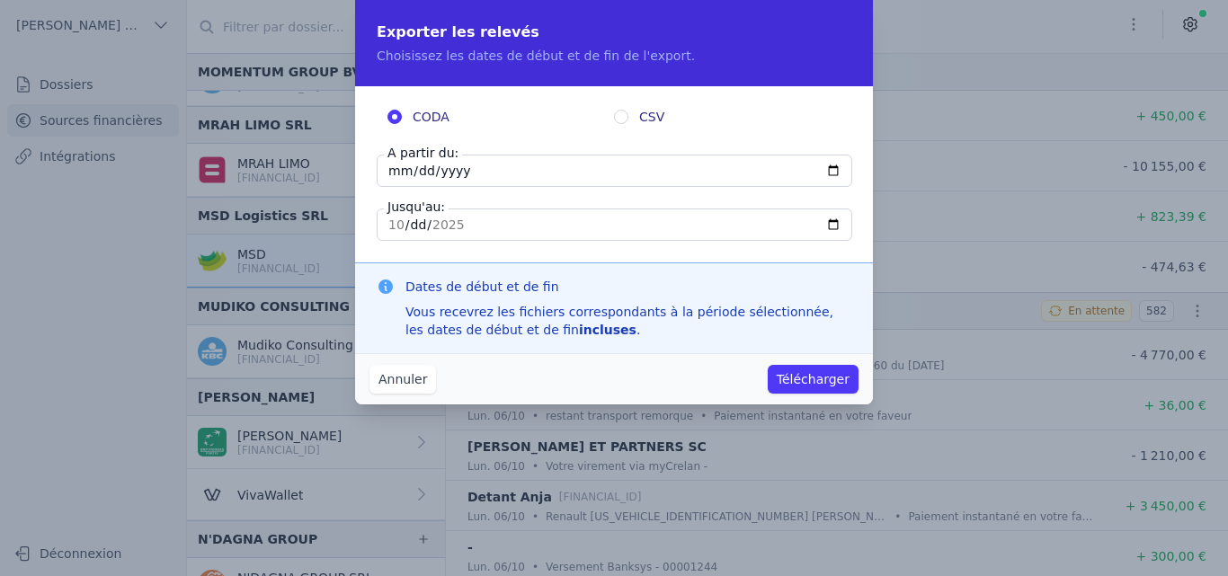
click at [399, 167] on input "[DATE]" at bounding box center [615, 171] width 476 height 32
type input "[DATE]"
click at [821, 378] on button "Télécharger" at bounding box center [813, 379] width 91 height 29
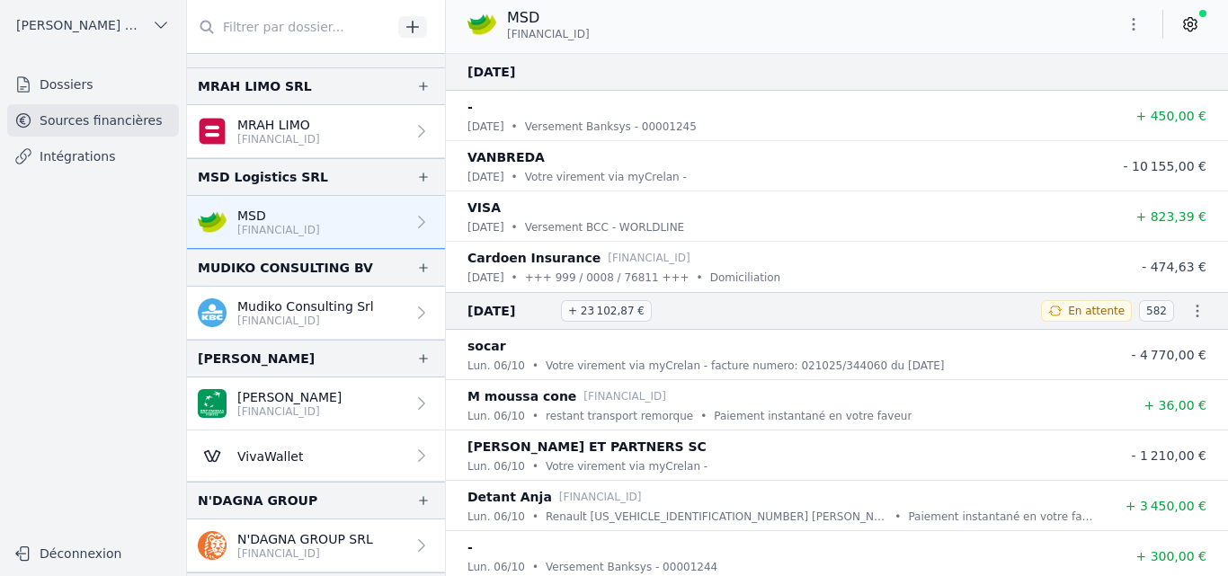
scroll to position [3141, 0]
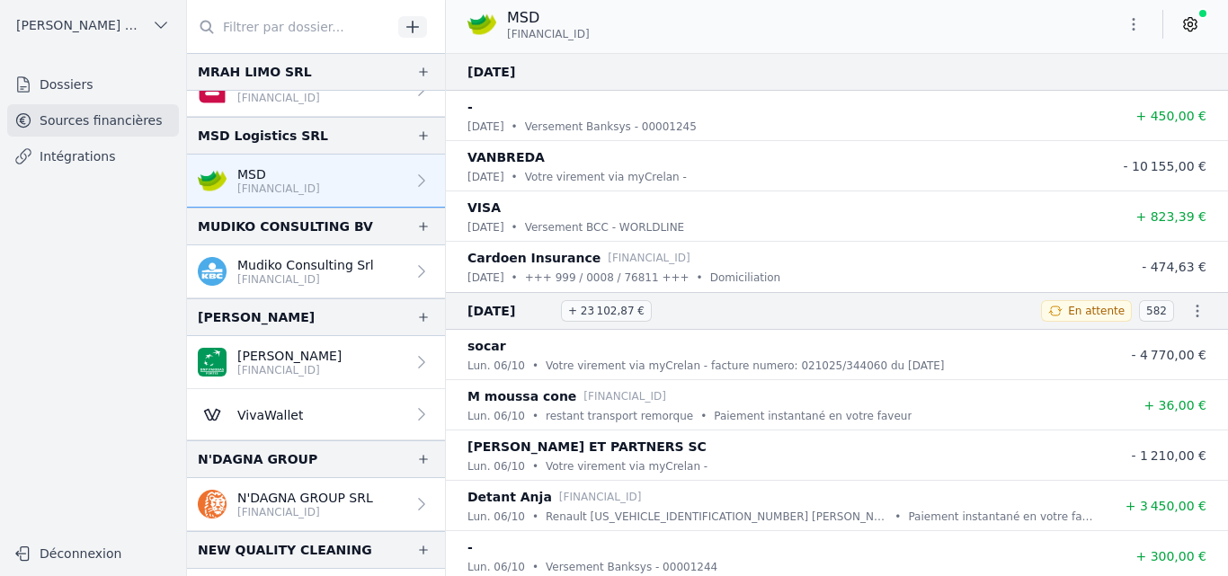
click at [275, 367] on p "[FINANCIAL_ID]" at bounding box center [289, 370] width 104 height 14
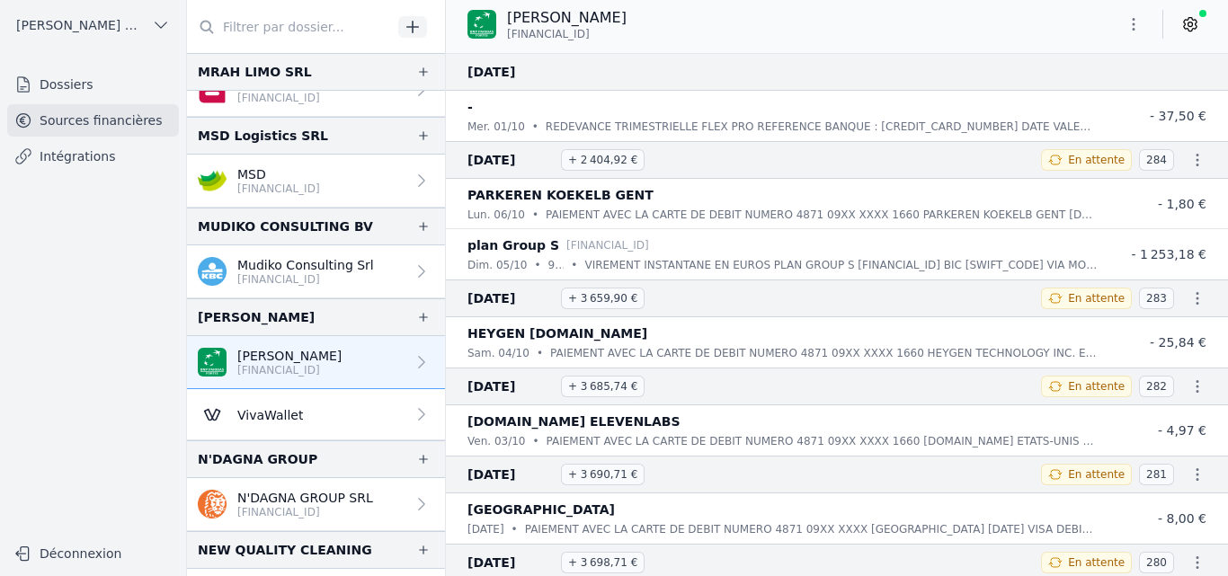
click at [1151, 22] on button "button" at bounding box center [1134, 24] width 36 height 29
click at [1072, 97] on button "Exporter" at bounding box center [1090, 95] width 129 height 33
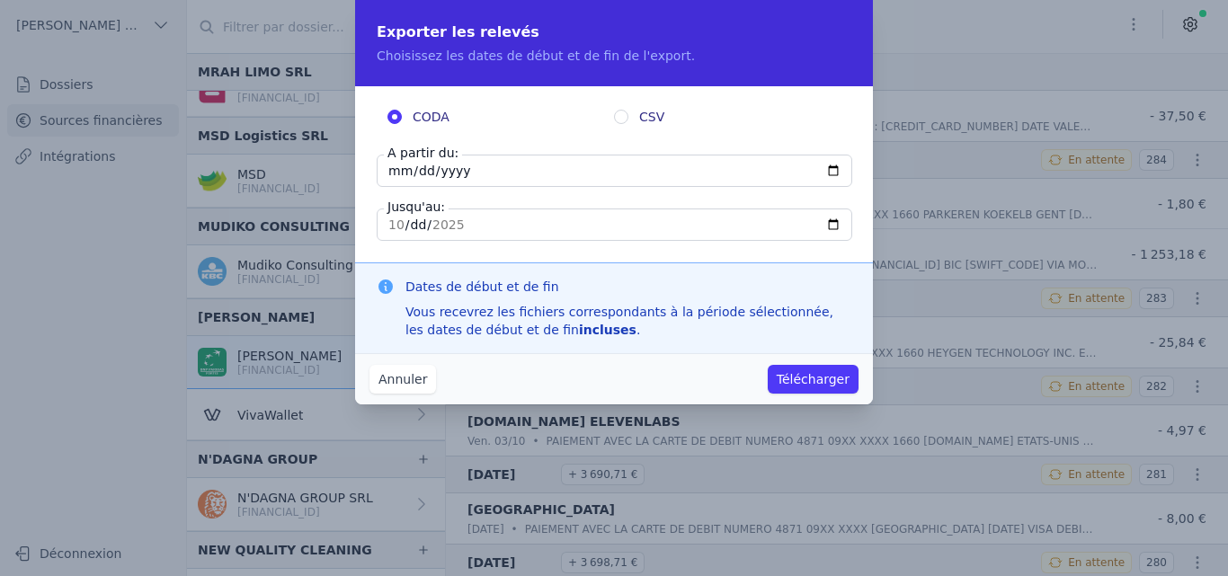
click at [384, 165] on input "[DATE]" at bounding box center [615, 171] width 476 height 32
type input "[DATE]"
click at [801, 379] on button "Télécharger" at bounding box center [813, 379] width 91 height 29
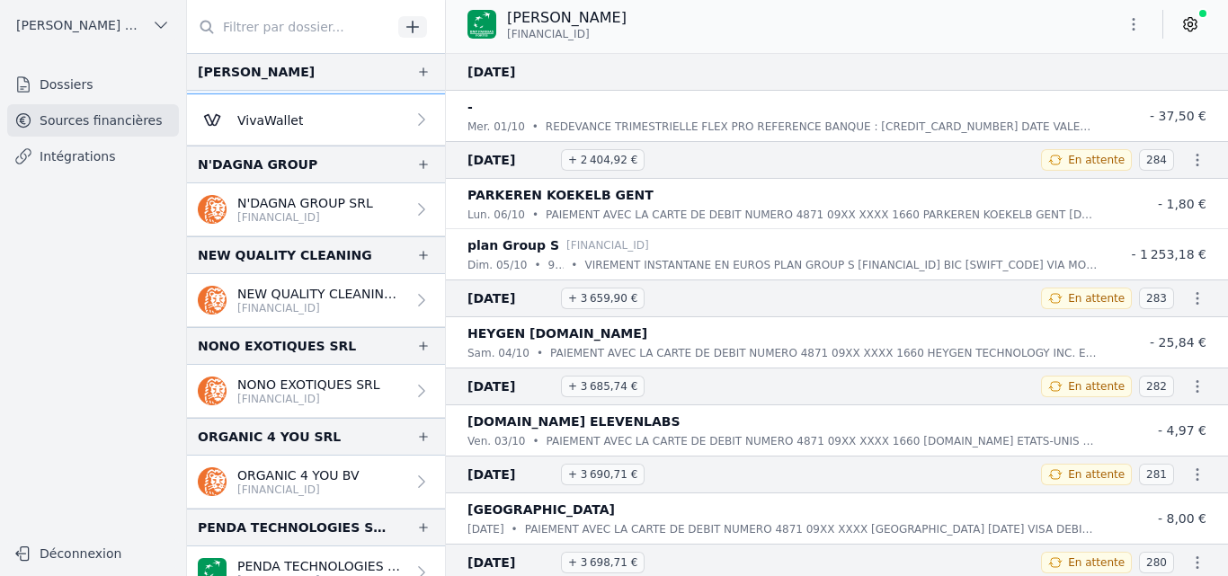
scroll to position [3500, 0]
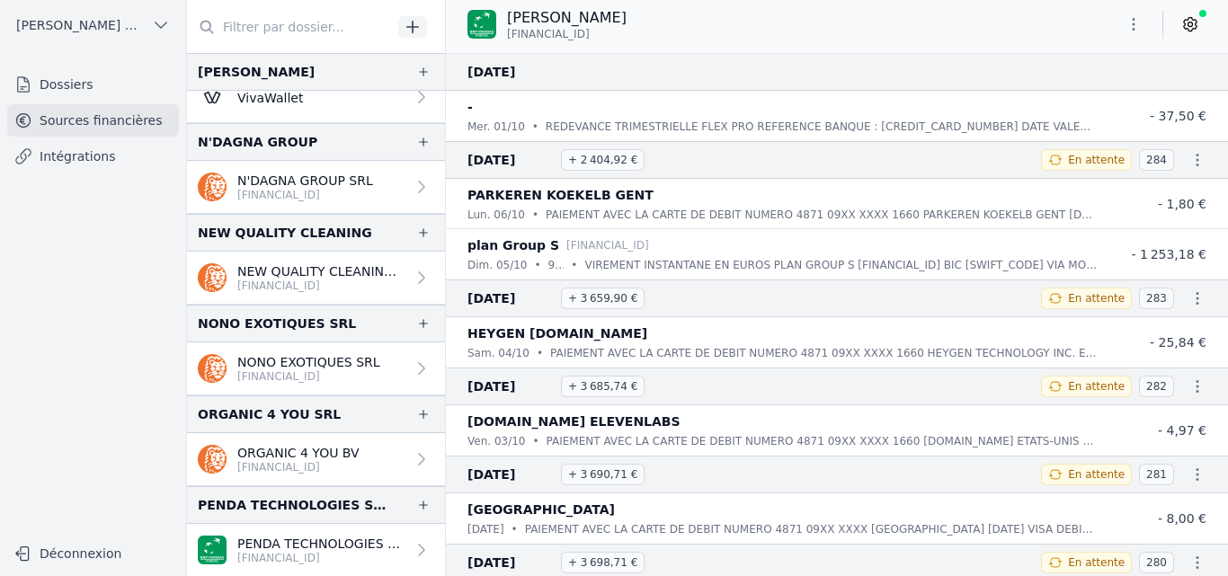
click at [269, 458] on p "ORGANIC 4 YOU BV" at bounding box center [298, 453] width 122 height 18
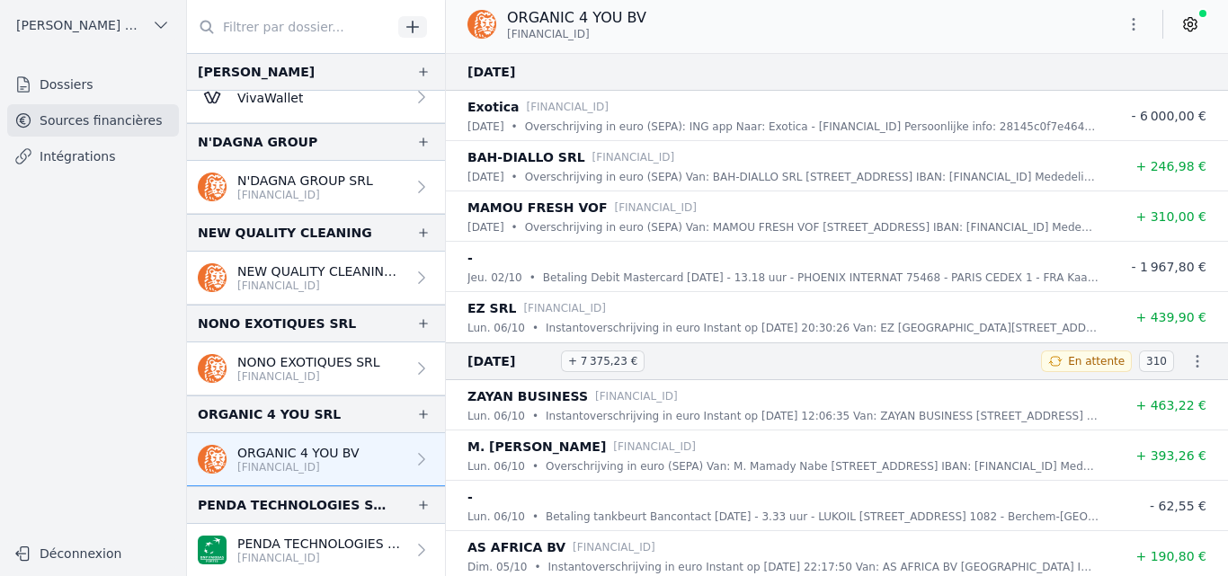
click at [1133, 28] on icon "button" at bounding box center [1134, 24] width 18 height 18
click at [1101, 95] on button "Exporter" at bounding box center [1090, 95] width 129 height 33
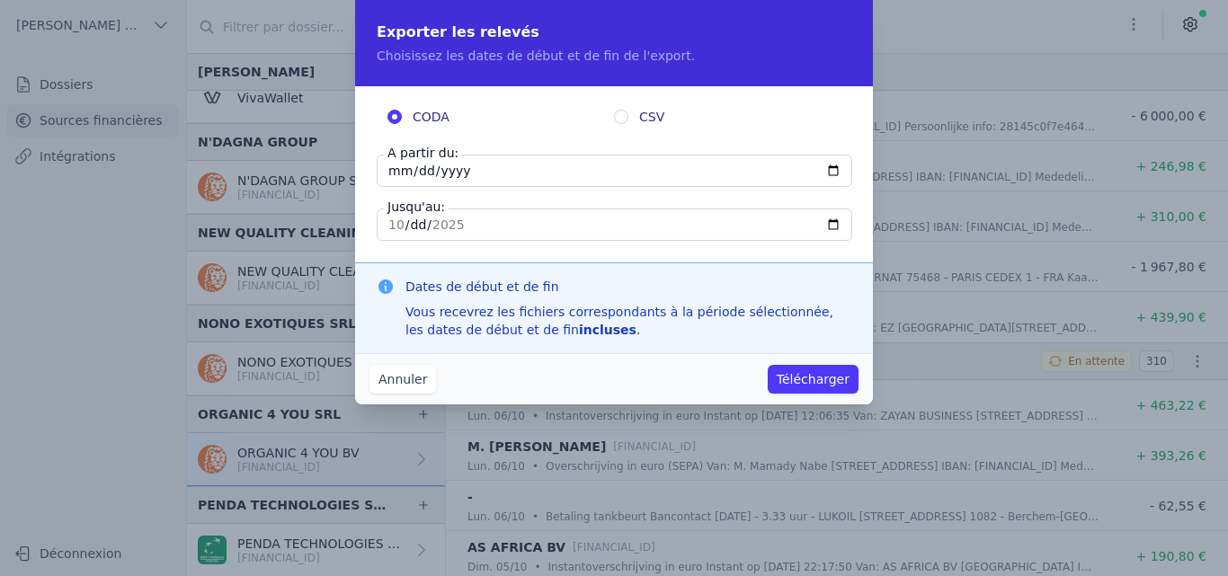
click at [388, 167] on input "[DATE]" at bounding box center [615, 171] width 476 height 32
type input "[DATE]"
click at [794, 382] on button "Télécharger" at bounding box center [813, 379] width 91 height 29
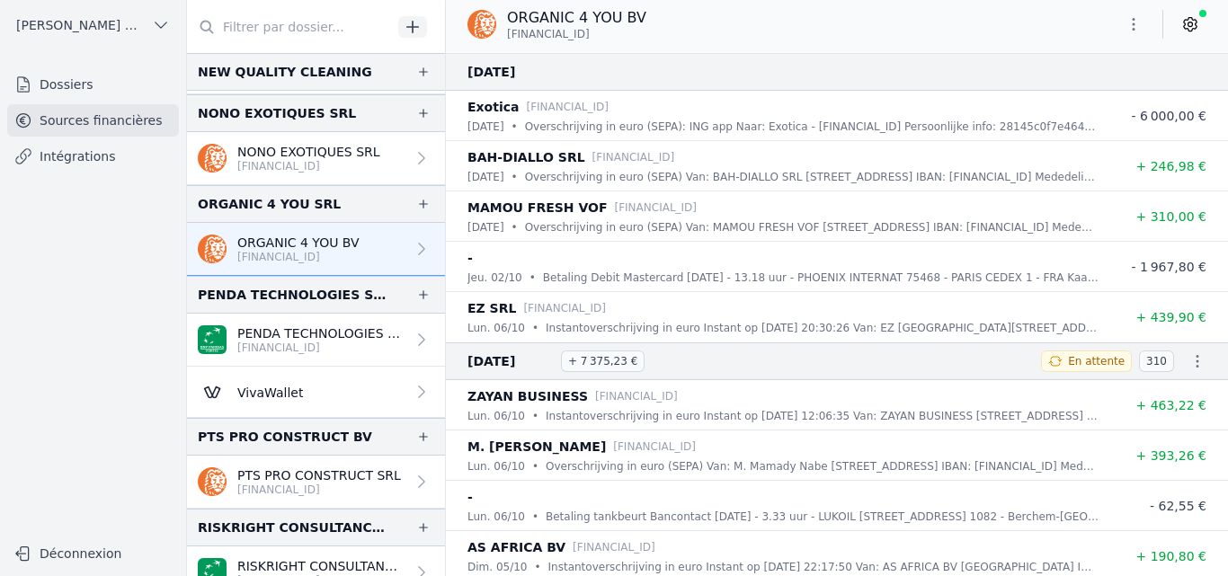
scroll to position [3770, 0]
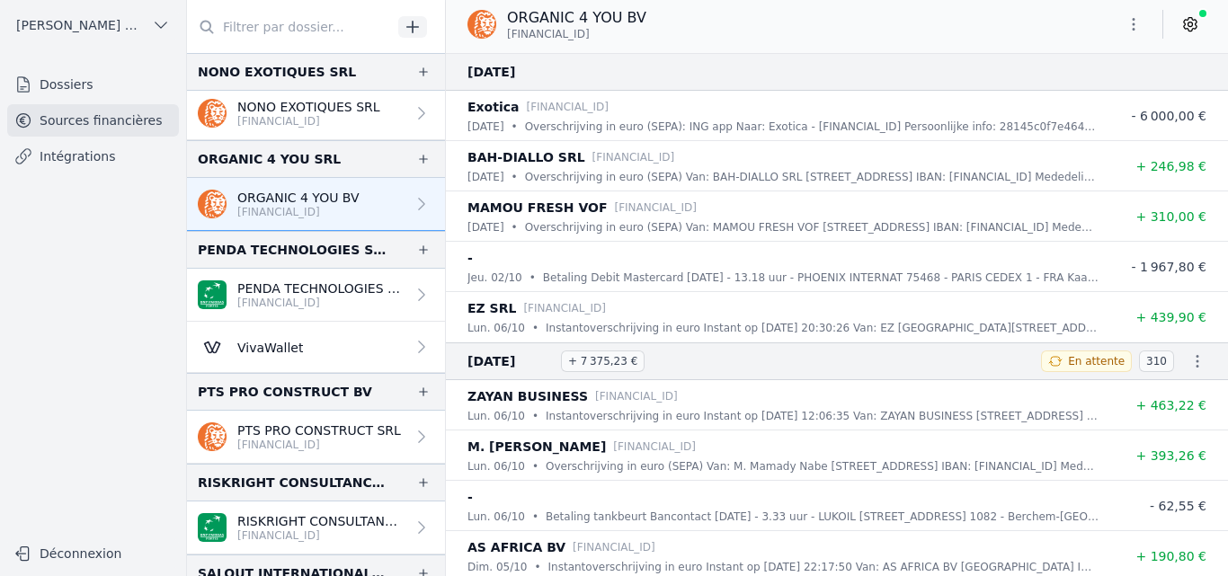
click at [344, 442] on p "[FINANCIAL_ID]" at bounding box center [319, 445] width 164 height 14
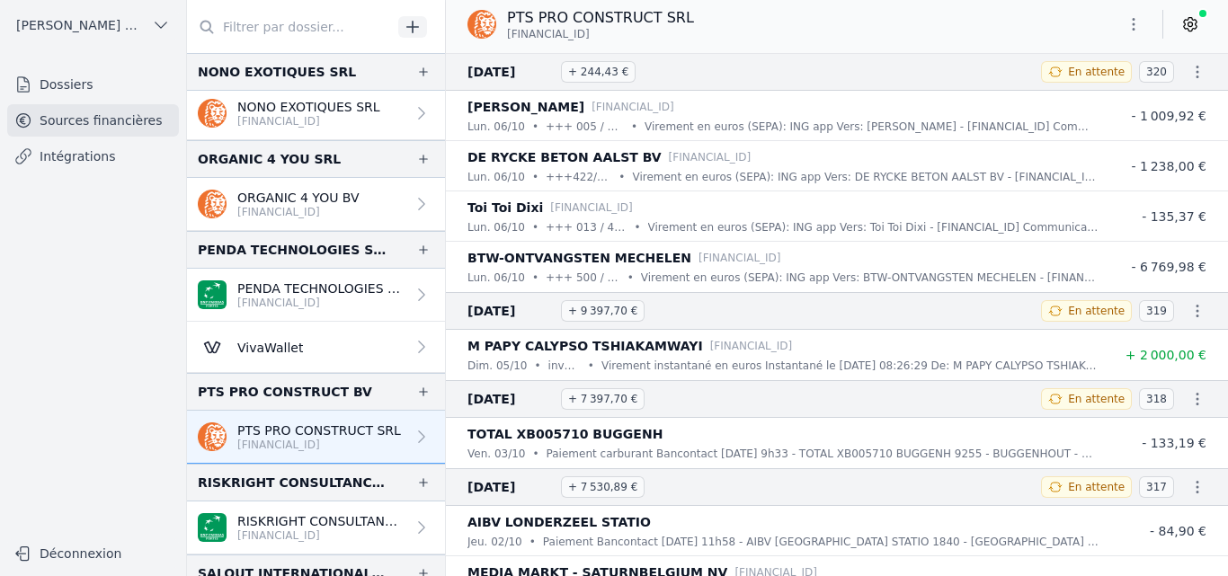
click at [1128, 19] on icon "button" at bounding box center [1134, 24] width 18 height 18
click at [1060, 102] on button "Exporter" at bounding box center [1090, 95] width 129 height 33
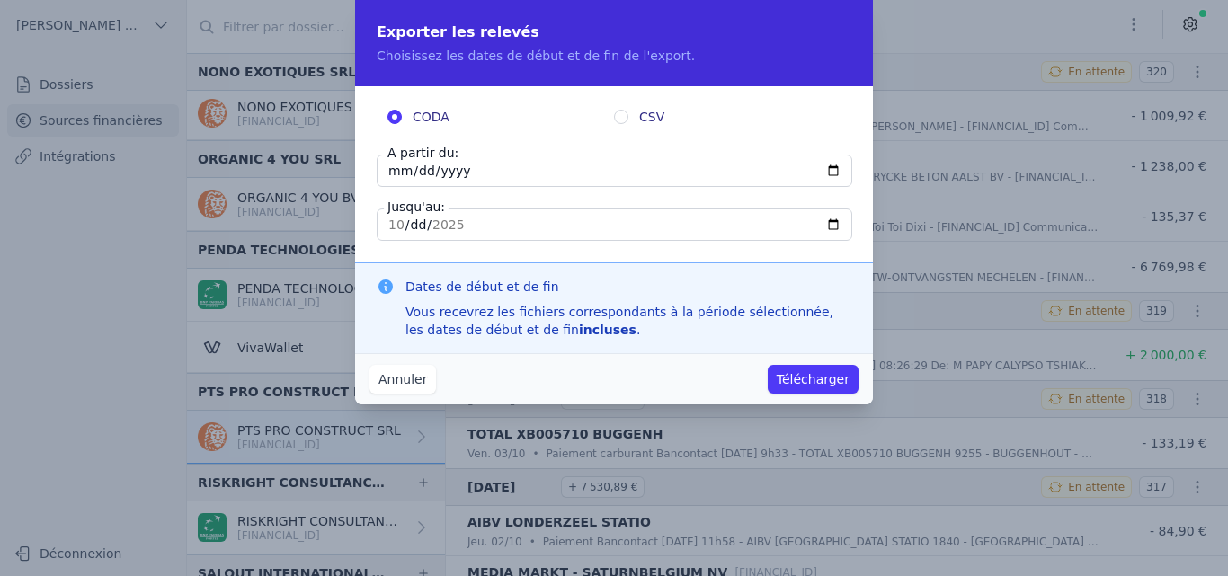
click at [394, 170] on input "[DATE]" at bounding box center [615, 171] width 476 height 32
type input "[DATE]"
click at [796, 387] on button "Télécharger" at bounding box center [813, 379] width 91 height 29
